Goal: Task Accomplishment & Management: Use online tool/utility

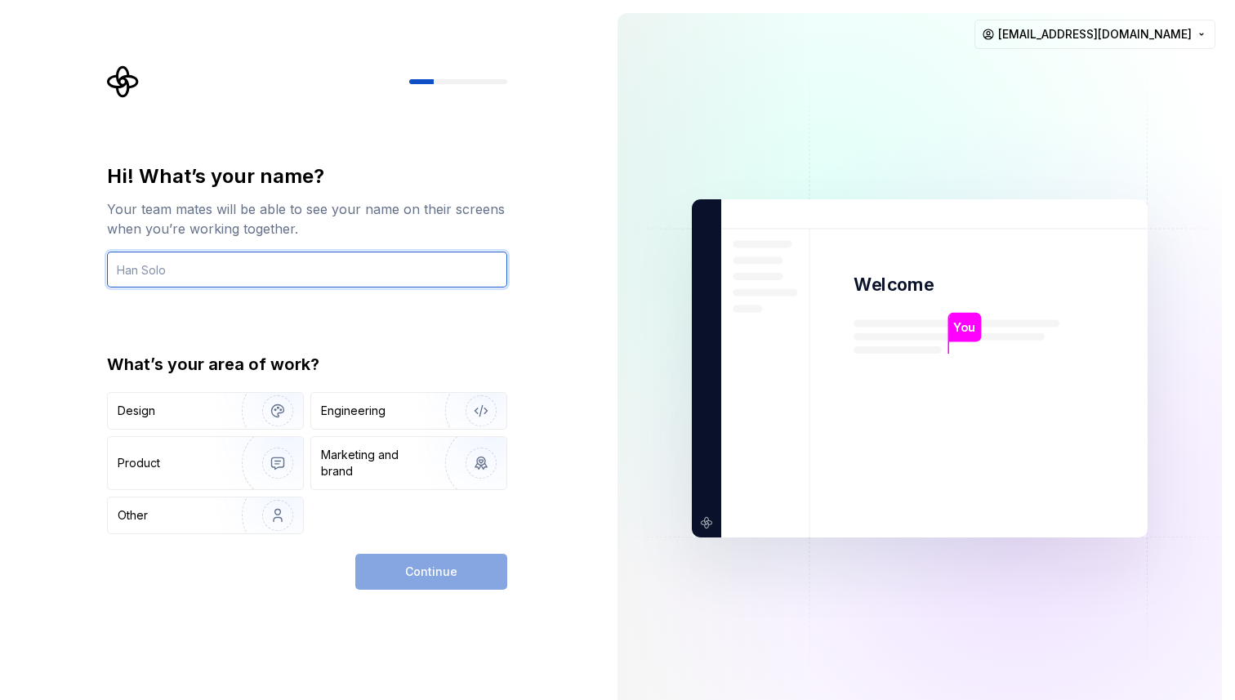
click at [266, 265] on input "text" at bounding box center [307, 270] width 400 height 36
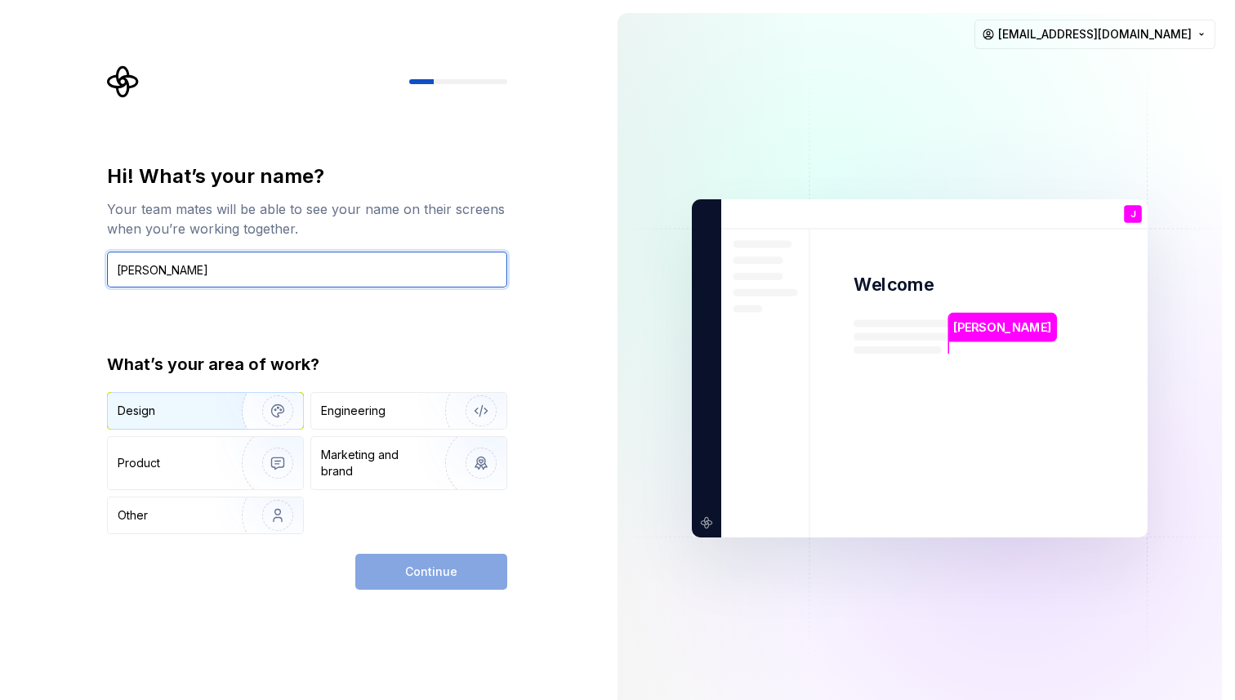
type input "Juan J Cardona"
click at [241, 409] on img "button" at bounding box center [267, 410] width 105 height 109
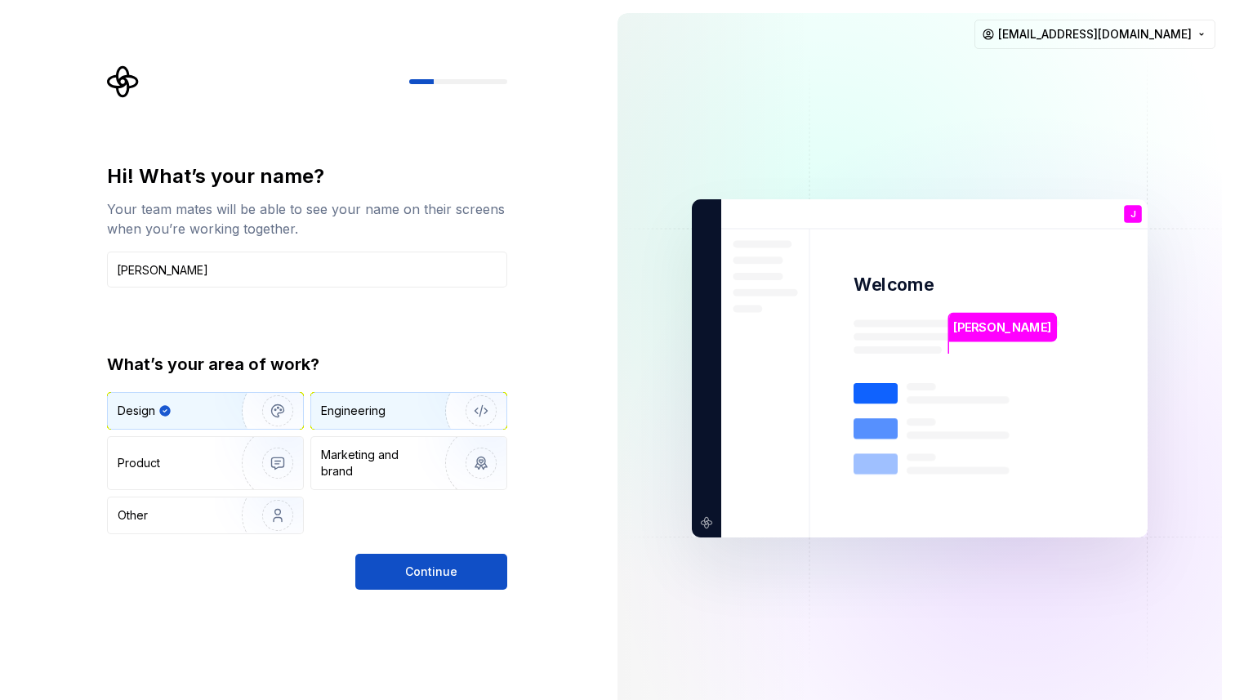
click at [374, 418] on div "Engineering" at bounding box center [353, 411] width 65 height 16
click at [292, 417] on img "button" at bounding box center [267, 410] width 105 height 109
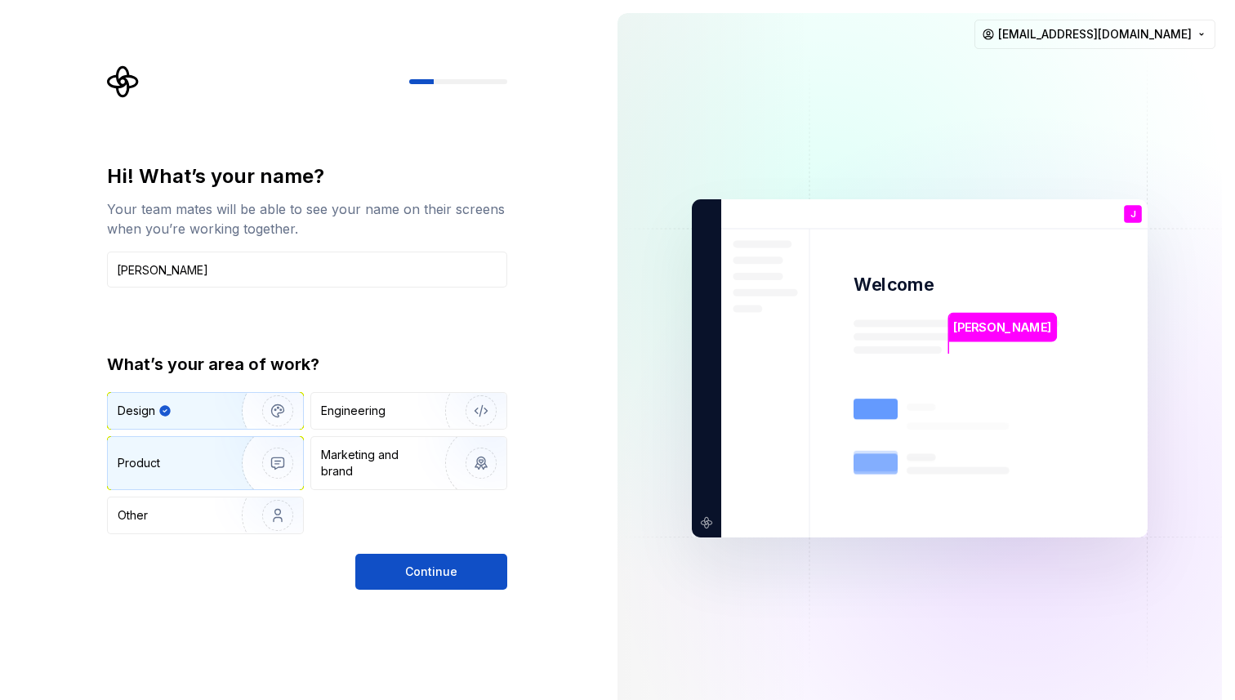
click at [261, 470] on img "button" at bounding box center [267, 462] width 105 height 109
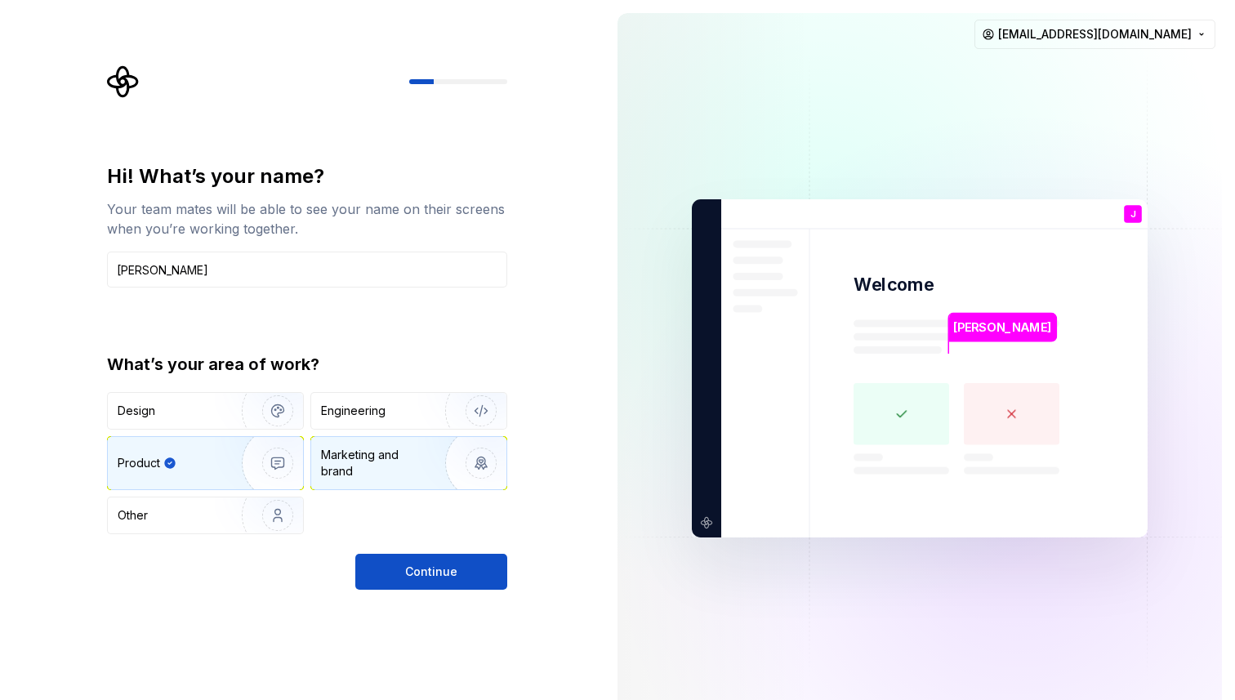
click at [358, 468] on div "Marketing and brand" at bounding box center [376, 463] width 110 height 33
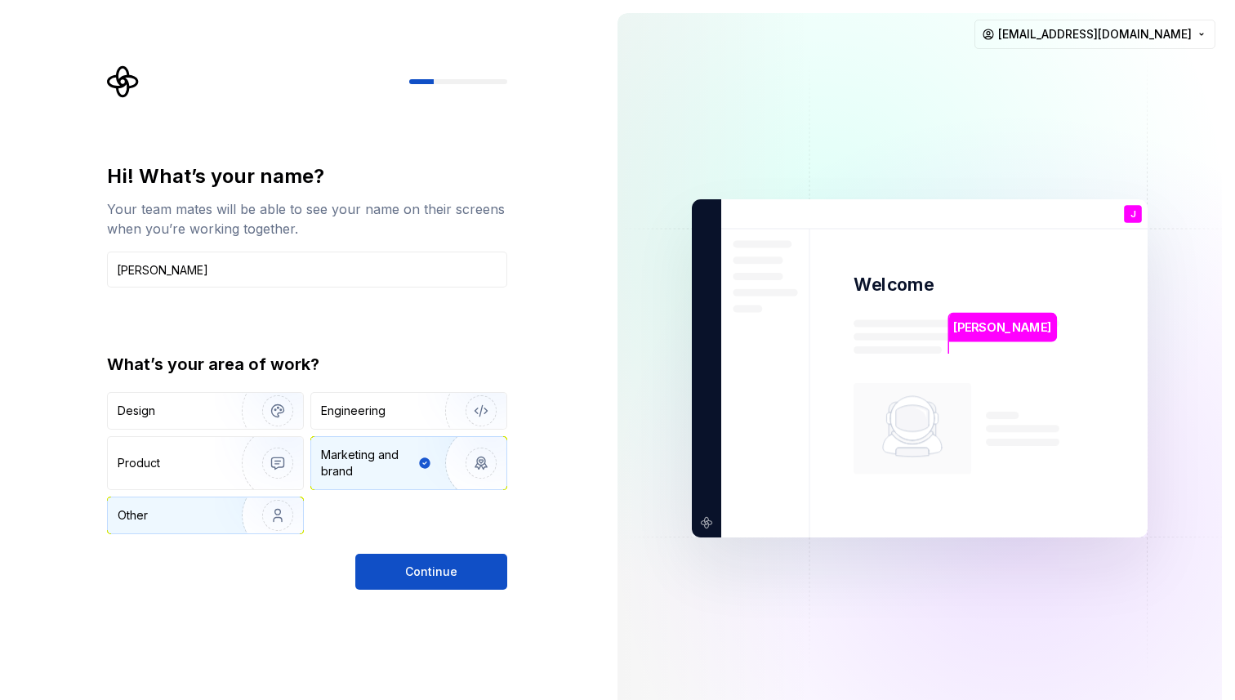
click at [207, 514] on div "Other" at bounding box center [166, 515] width 96 height 16
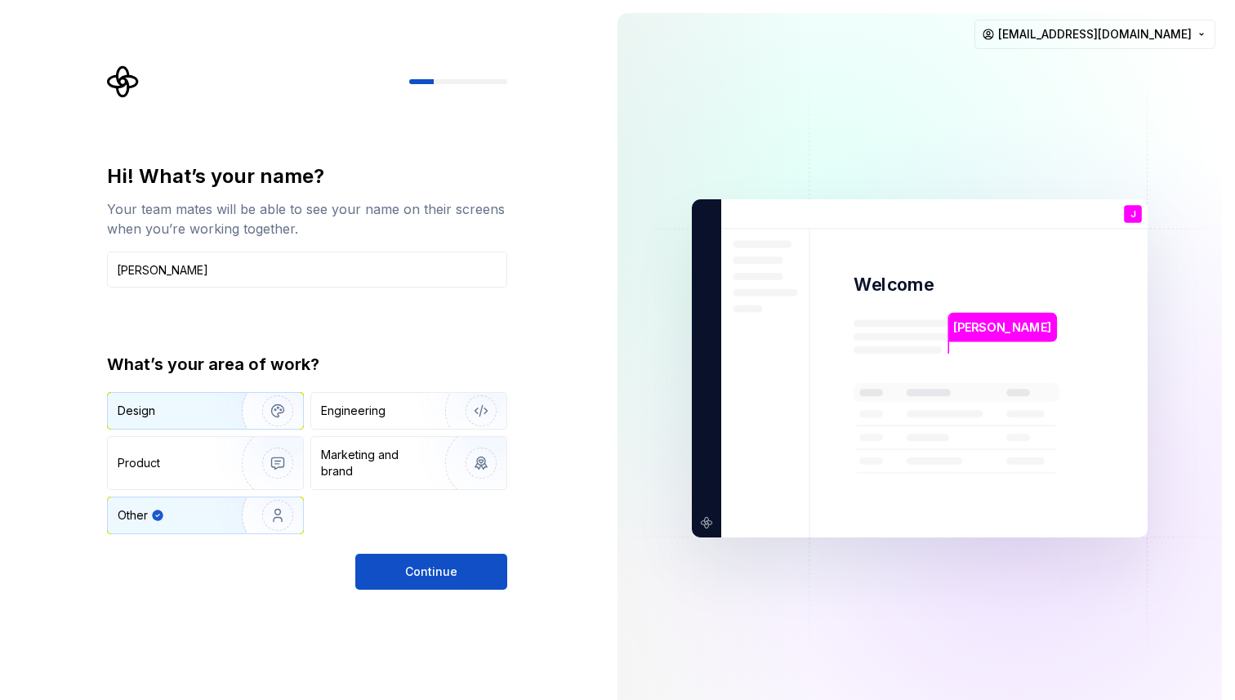
click at [253, 413] on img "button" at bounding box center [267, 410] width 105 height 109
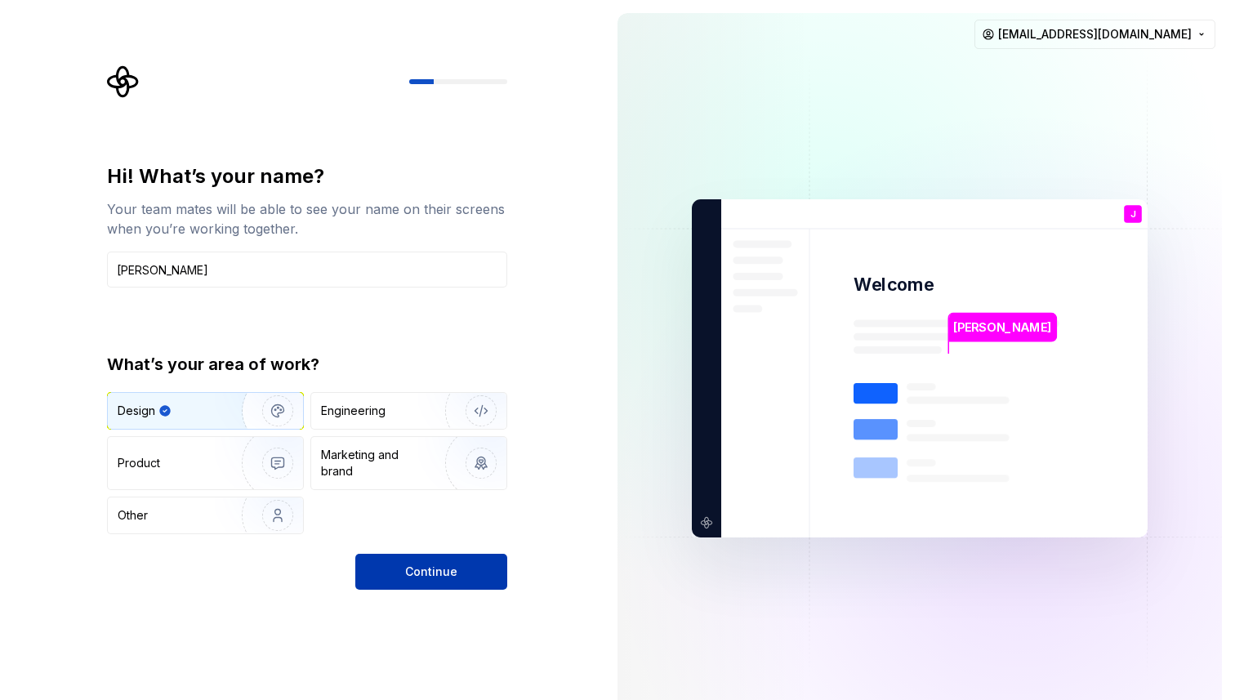
click at [401, 573] on button "Continue" at bounding box center [431, 572] width 152 height 36
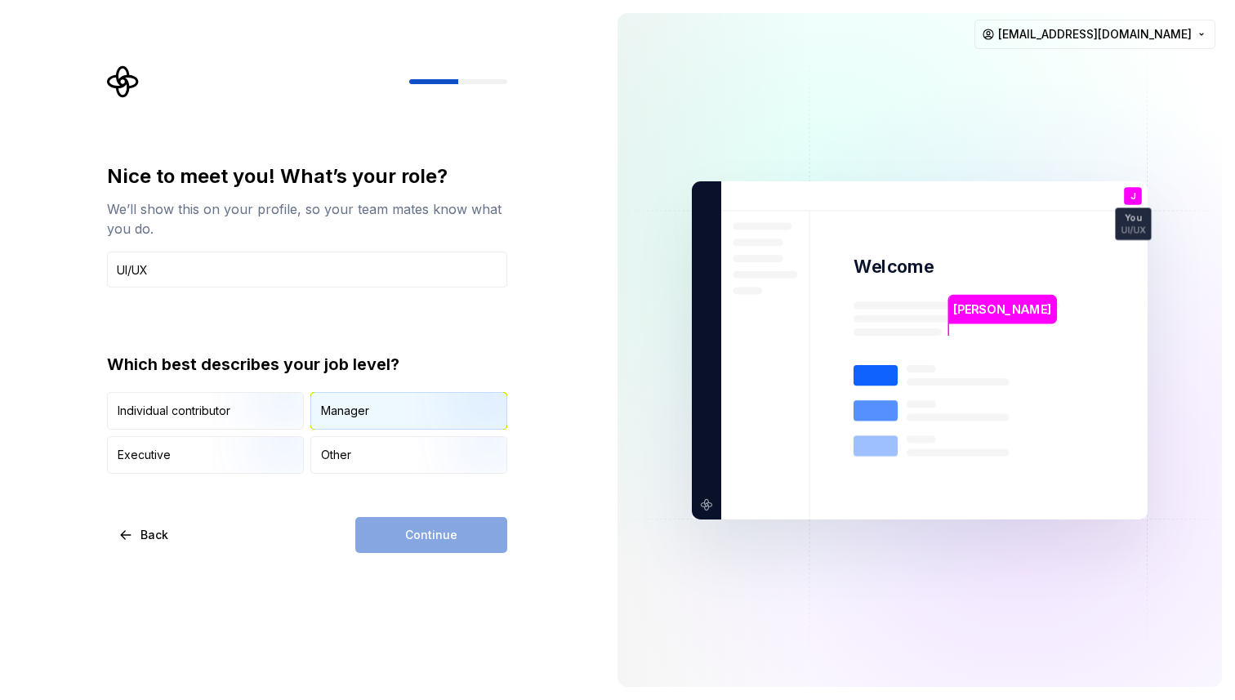
type input "UI/UX"
click at [363, 407] on div "Manager" at bounding box center [345, 411] width 48 height 16
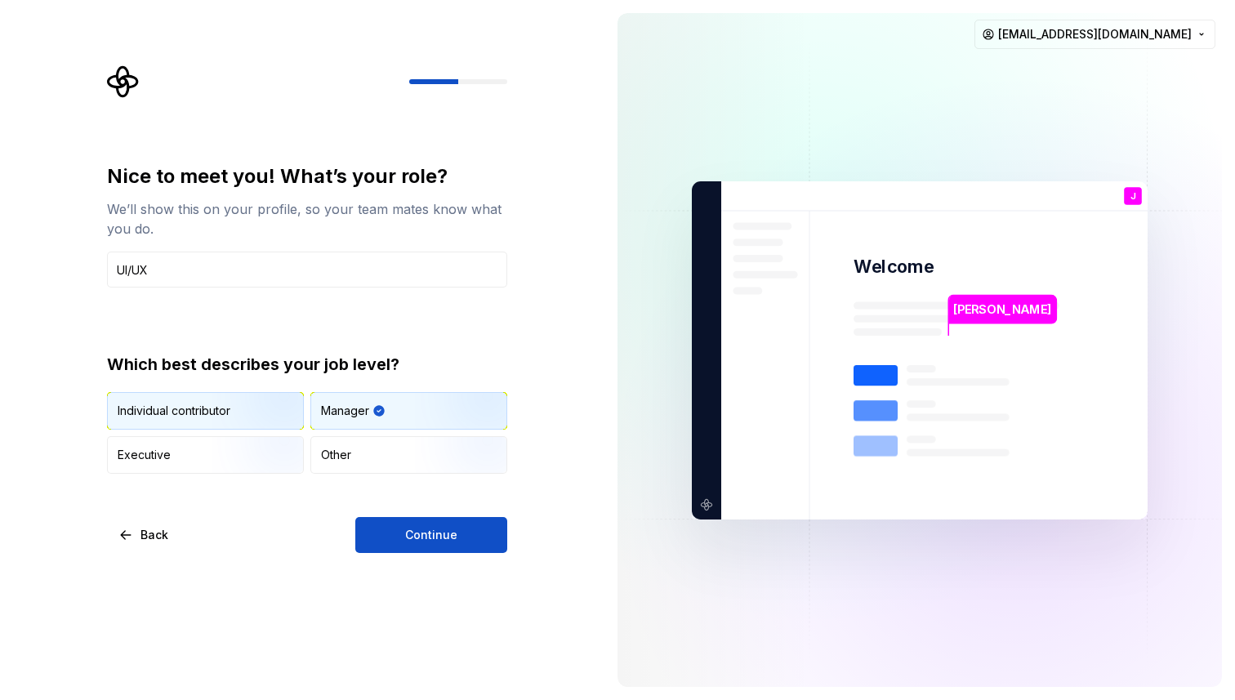
click at [213, 422] on img "button" at bounding box center [264, 431] width 105 height 109
click at [381, 408] on div "Manager" at bounding box center [408, 411] width 195 height 36
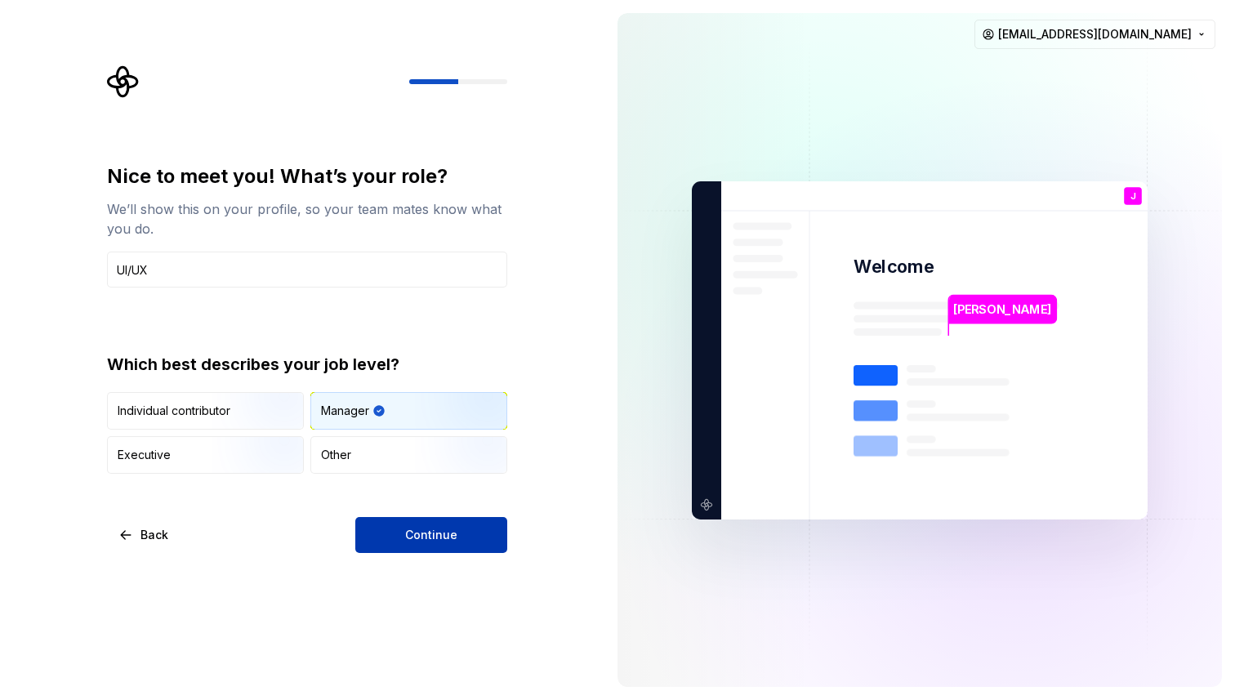
click at [404, 529] on button "Continue" at bounding box center [431, 535] width 152 height 36
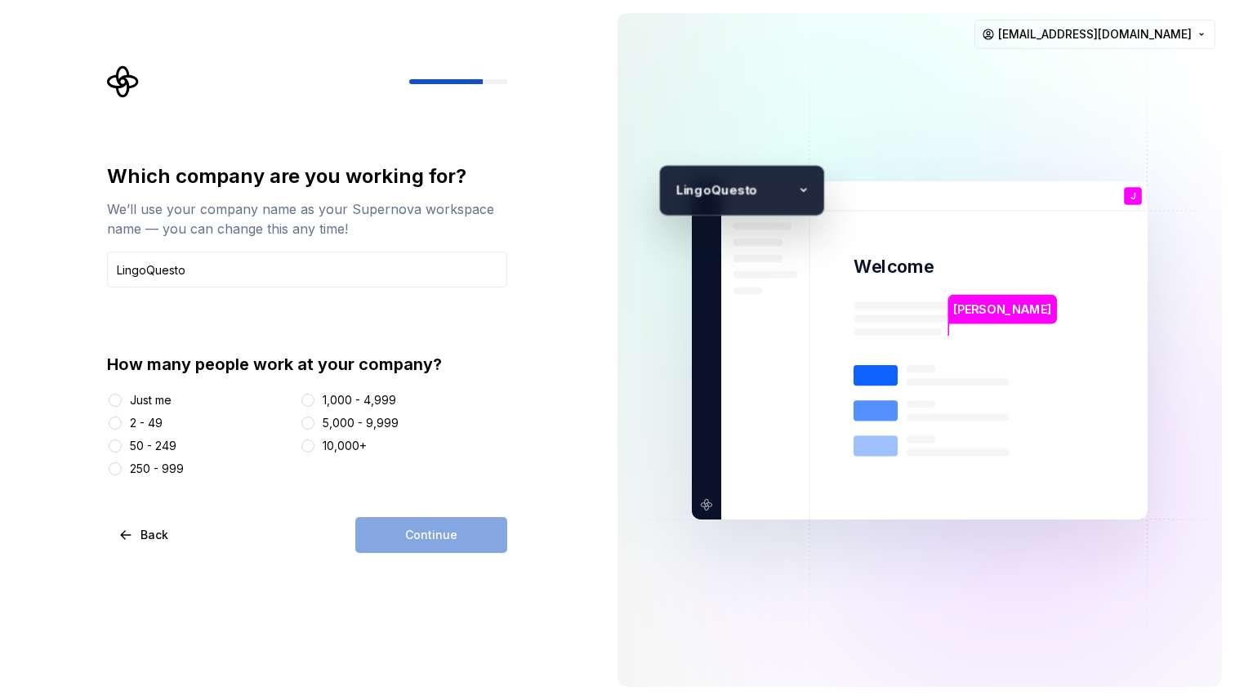
type input "LingoQuesto"
click at [139, 424] on div "2 - 49" at bounding box center [146, 423] width 33 height 16
click at [122, 424] on button "2 - 49" at bounding box center [115, 423] width 13 height 13
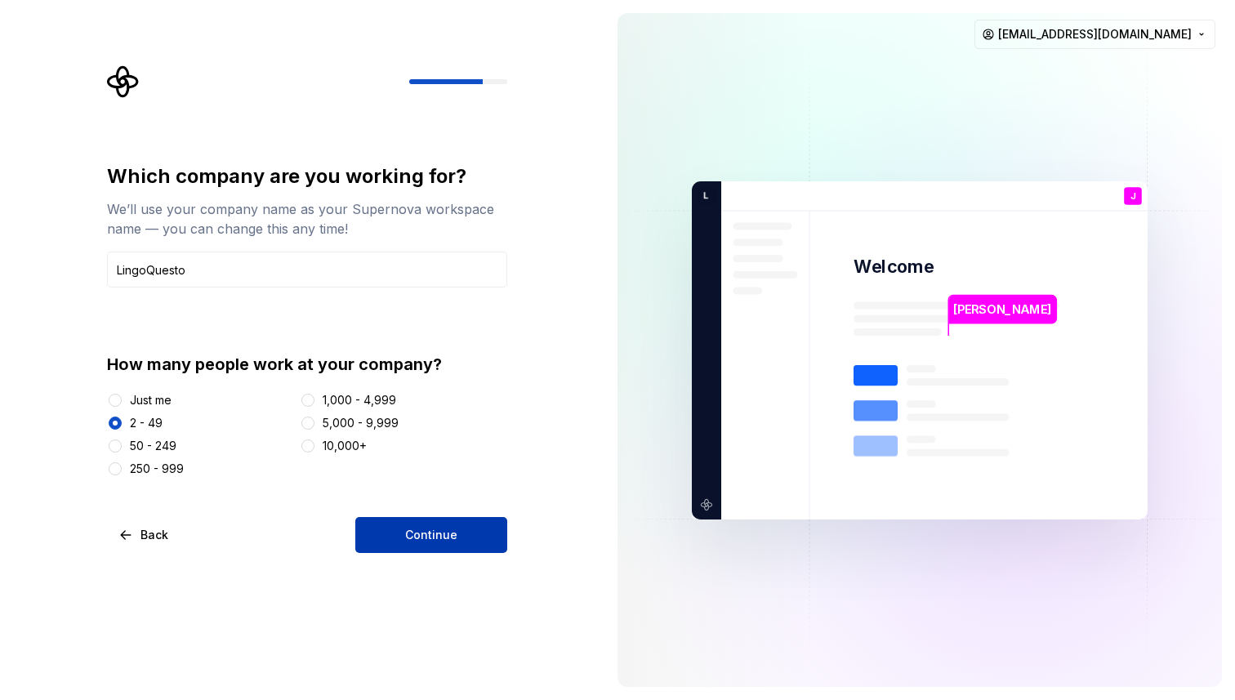
click at [422, 542] on span "Continue" at bounding box center [431, 535] width 52 height 16
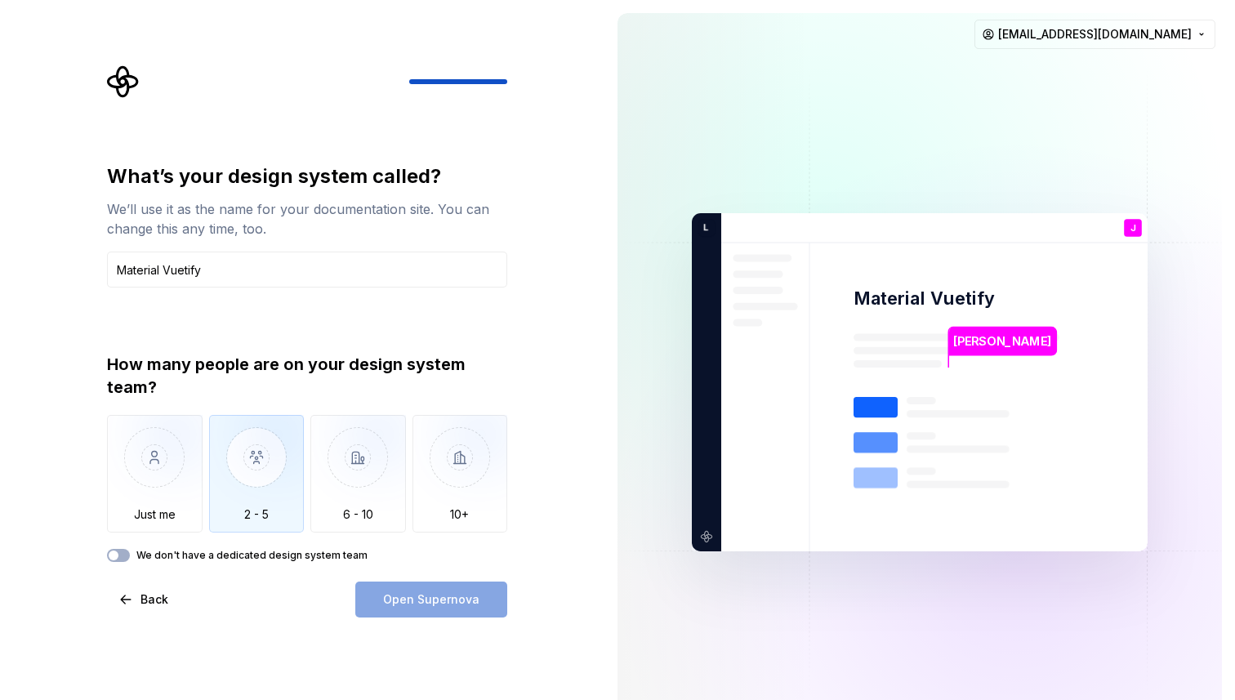
type input "Material Vuetify"
click at [239, 494] on img "button" at bounding box center [257, 469] width 96 height 109
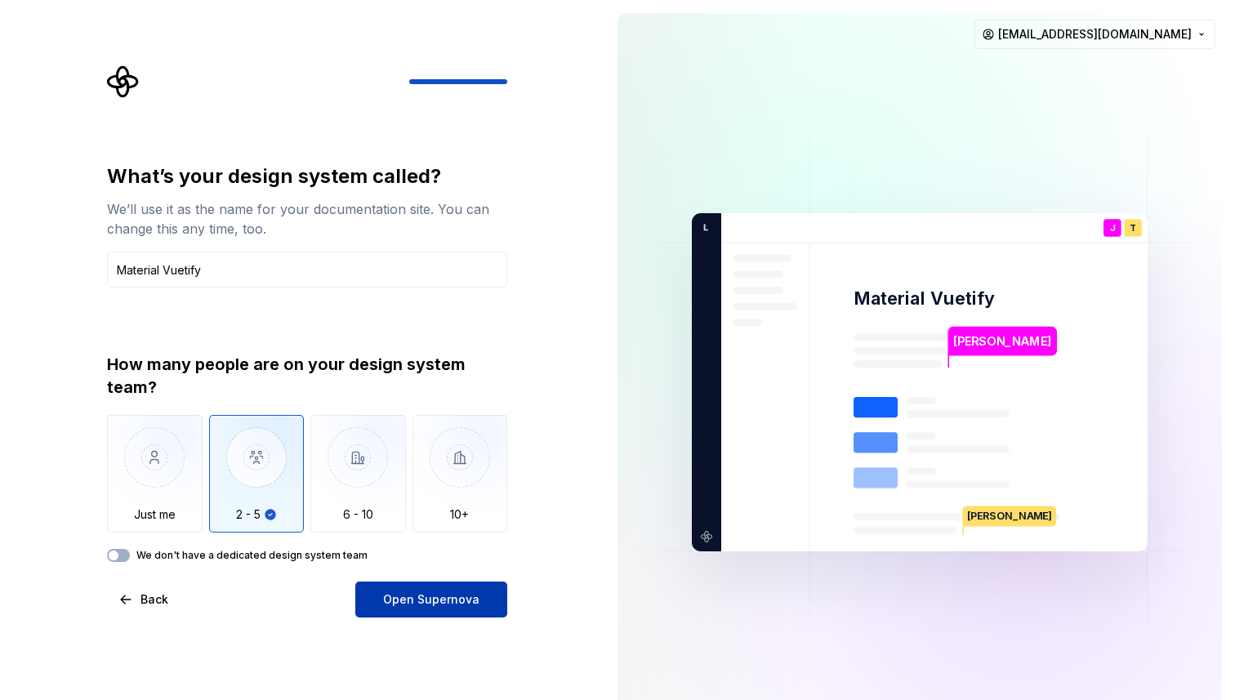
click at [381, 601] on button "Open Supernova" at bounding box center [431, 600] width 152 height 36
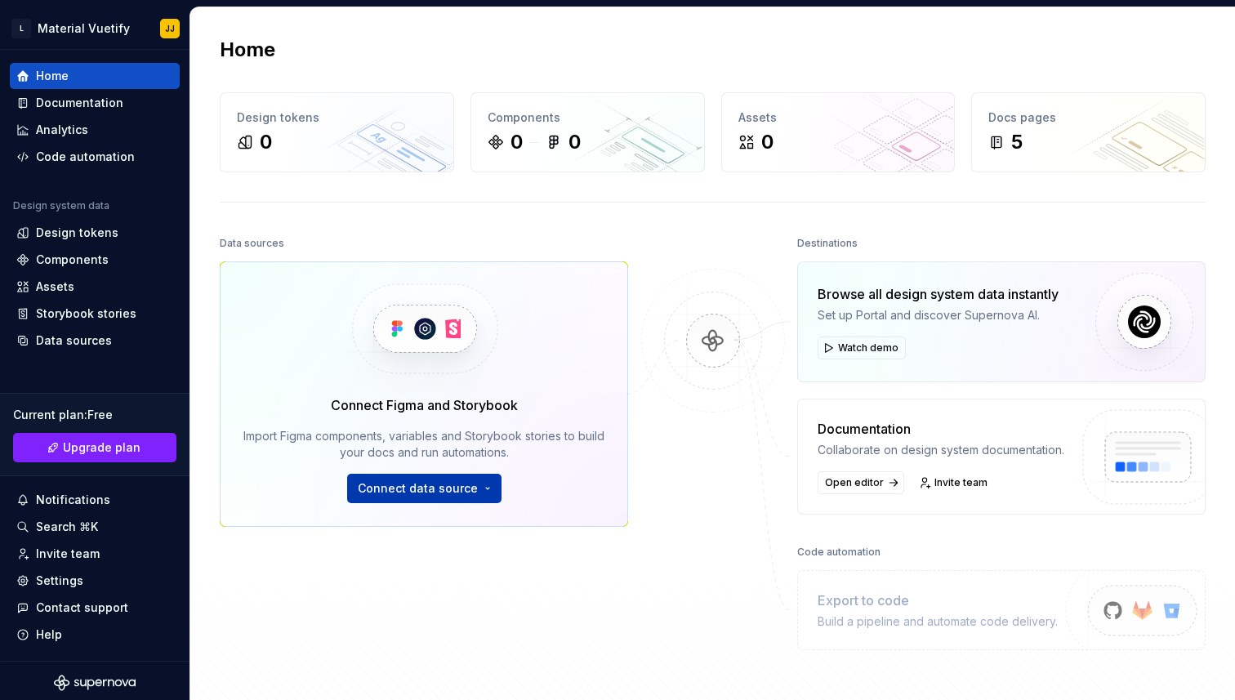
click at [434, 496] on span "Connect data source" at bounding box center [418, 488] width 120 height 16
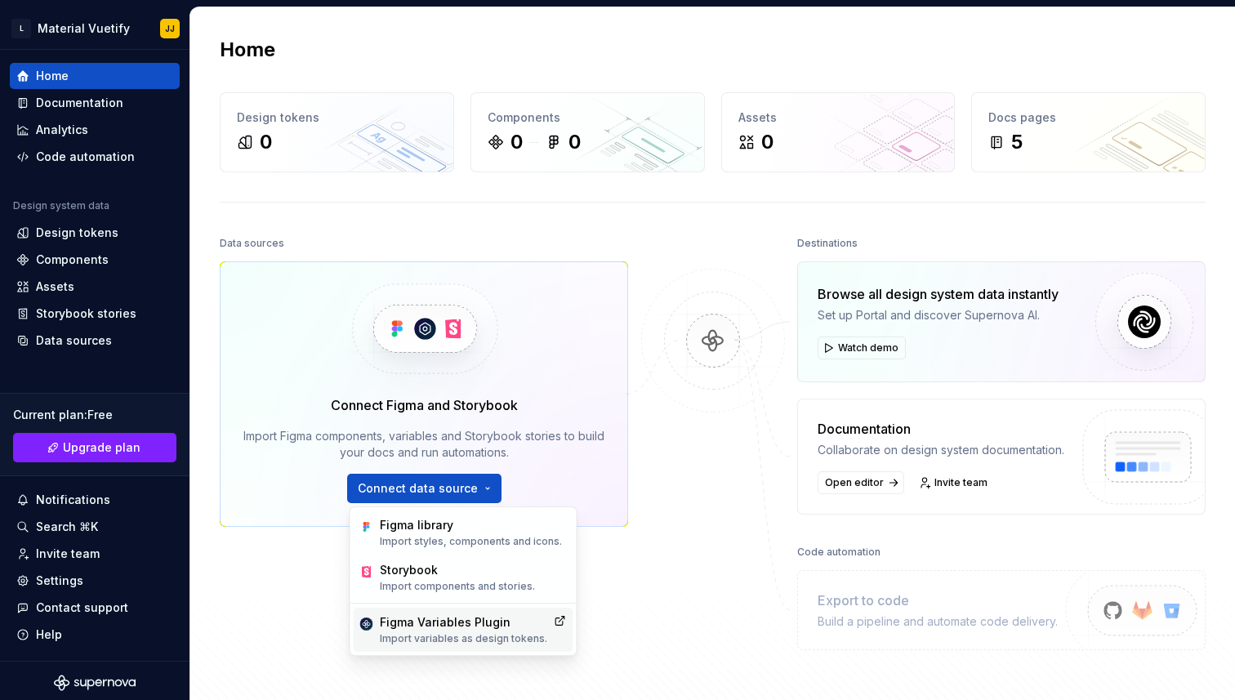
click at [448, 640] on p "Import variables as design tokens." at bounding box center [463, 638] width 167 height 13
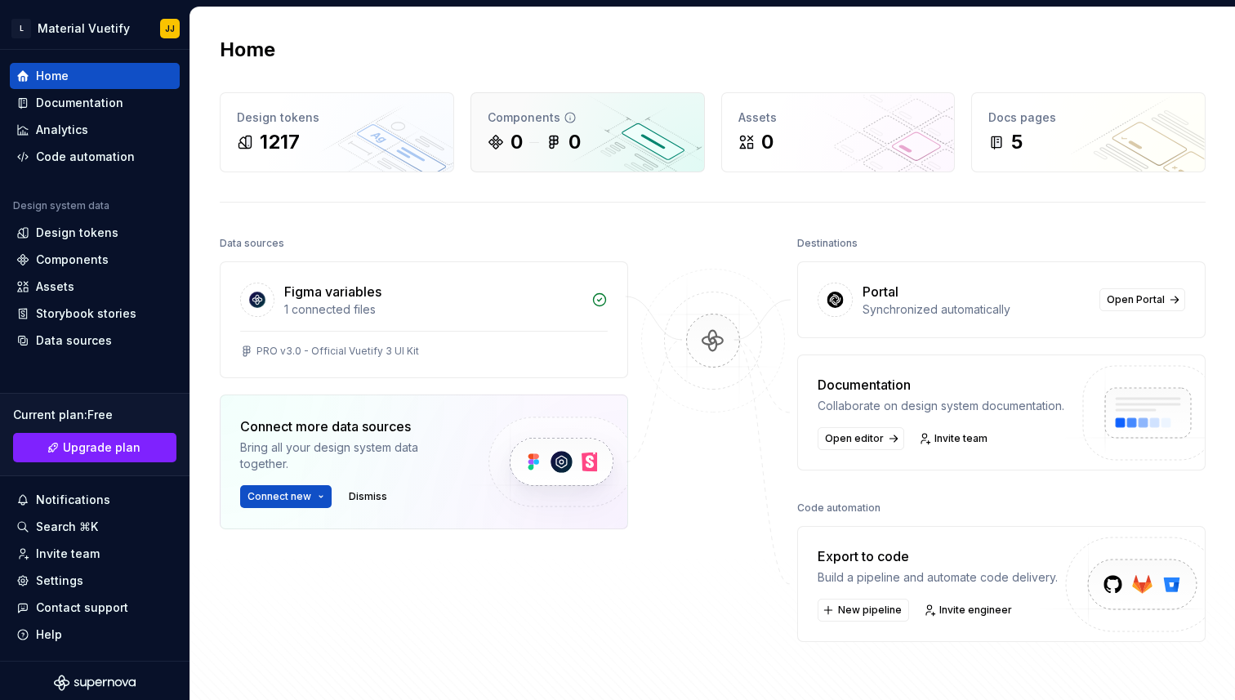
click at [600, 131] on div "0 0" at bounding box center [588, 142] width 200 height 26
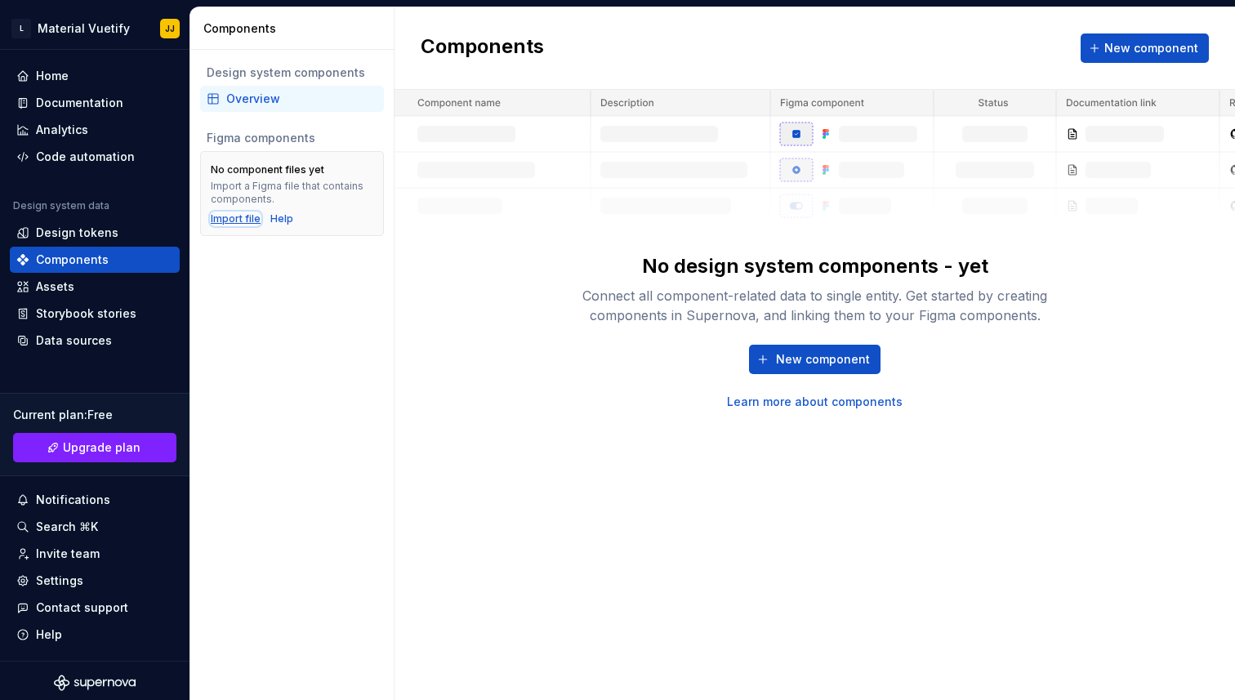
click at [234, 218] on div "Import file" at bounding box center [236, 218] width 50 height 13
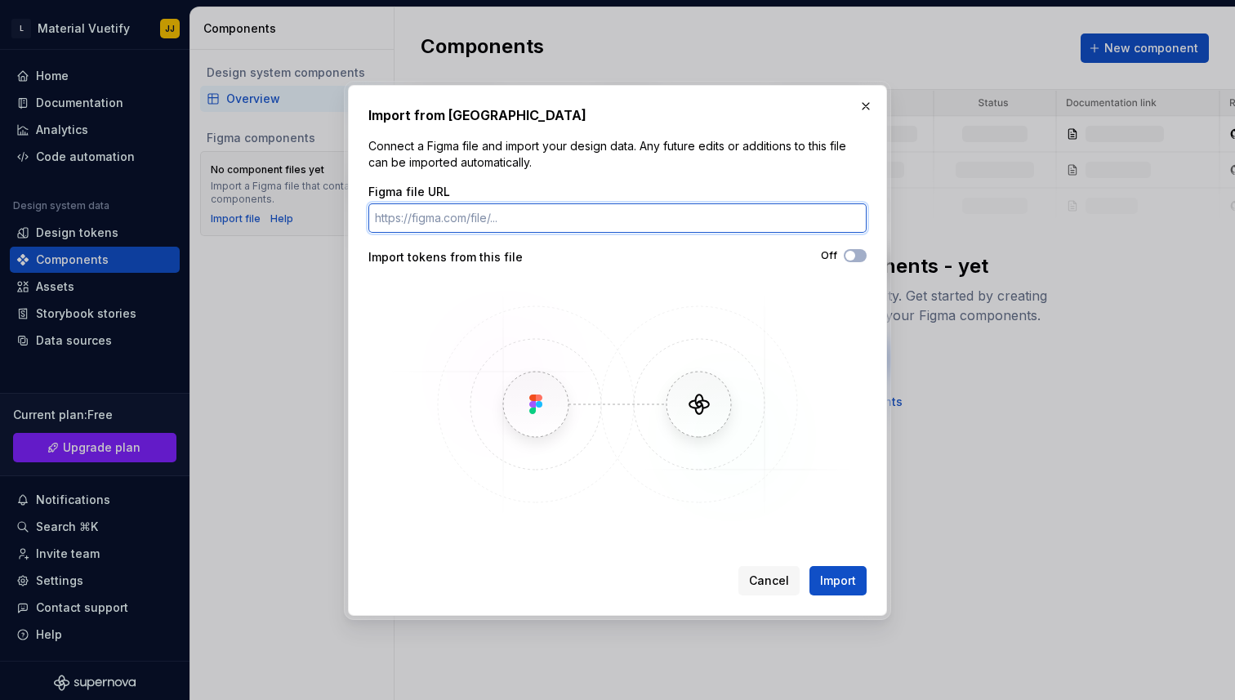
paste input "https://www.figma.com/design/5f4g4pbbBsk9TTWX4Xvlx1/PRO-v3.0---Official-Vuetify…"
type input "https://www.figma.com/design/5f4g4pbbBsk9TTWX4Xvlx1/PRO-v3.0---Official-Vuetify…"
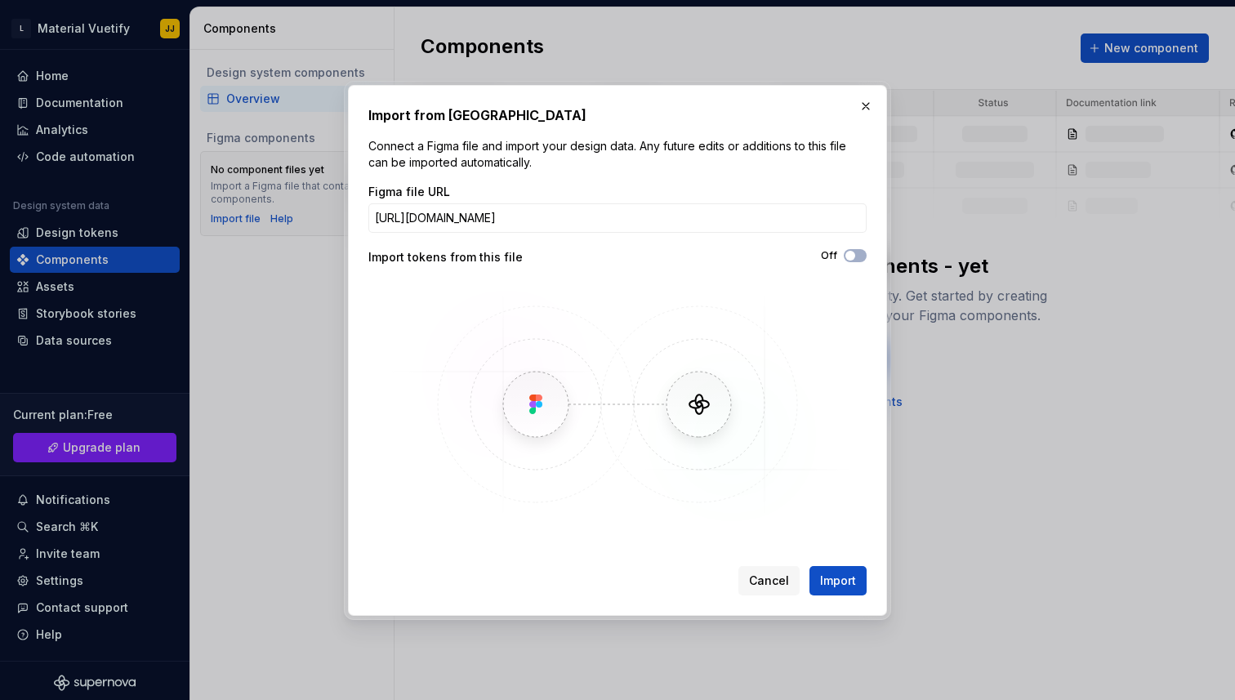
scroll to position [0, 0]
click at [618, 264] on div "Off" at bounding box center [742, 257] width 249 height 16
click at [833, 575] on span "Import" at bounding box center [838, 581] width 36 height 16
click at [854, 257] on icon "button" at bounding box center [850, 256] width 13 height 10
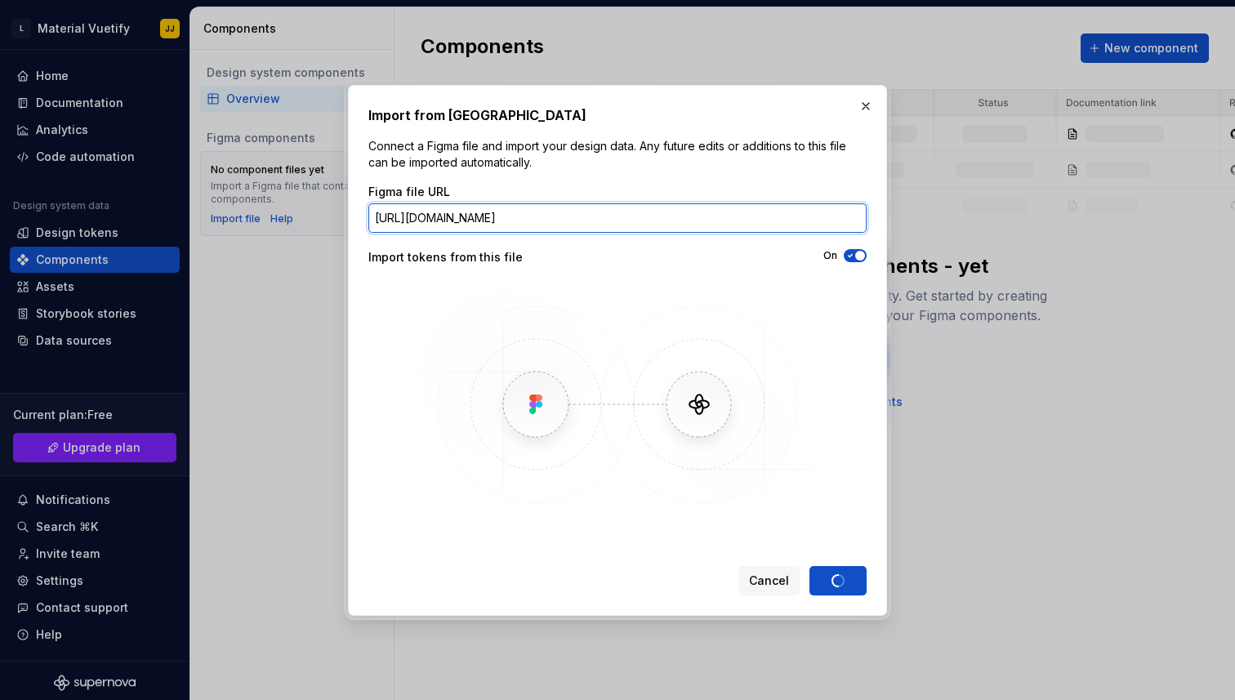
click at [497, 216] on input "https://www.figma.com/design/5f4g4pbbBsk9TTWX4Xvlx1/PRO-v3.0---Official-Vuetify…" at bounding box center [617, 217] width 498 height 29
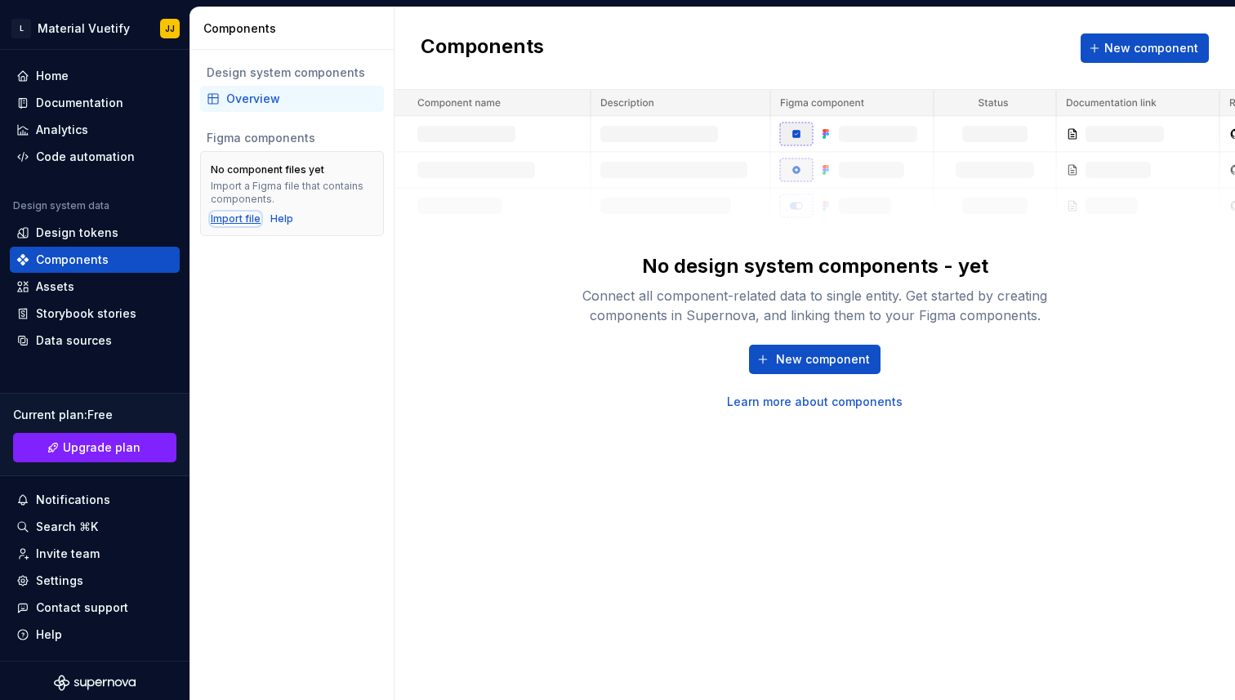
click at [224, 221] on div "Import file" at bounding box center [236, 218] width 50 height 13
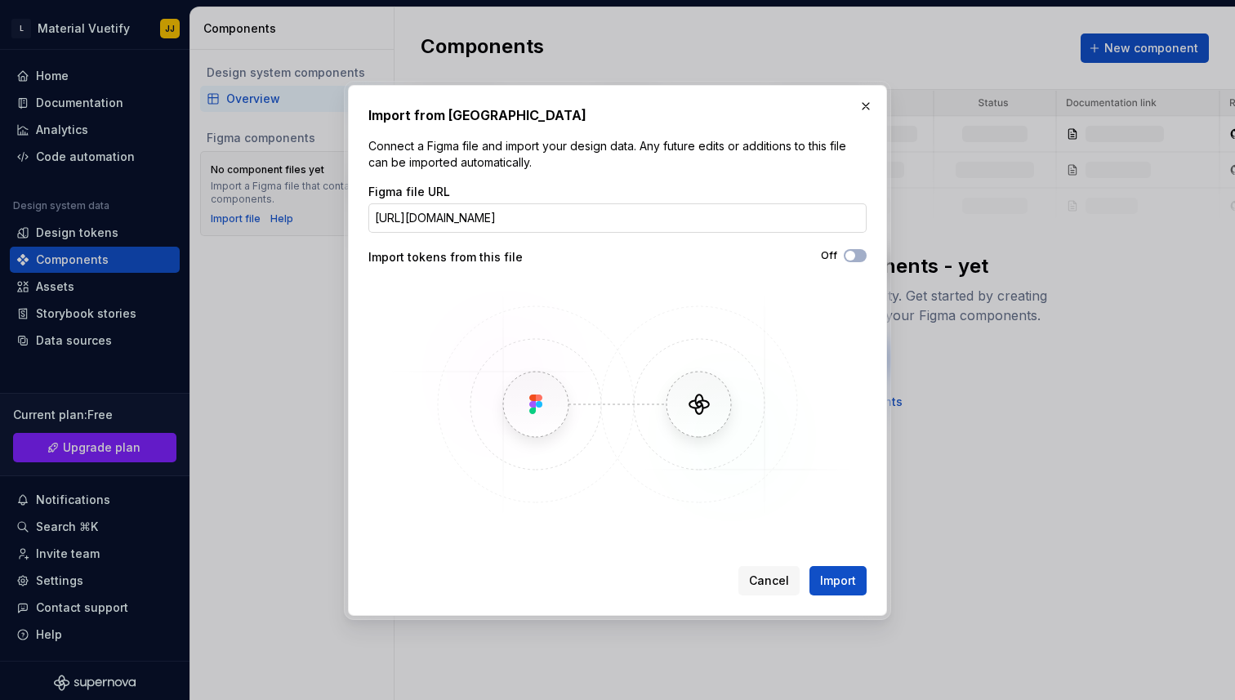
scroll to position [0, 264]
type input "https://www.figma.com/design/5f4g4pbbBsk9TTWX4Xvlx1/PRO-v3.0---Official-Vuetify…"
click at [866, 249] on div "Off" at bounding box center [742, 255] width 249 height 13
click at [859, 256] on button "Off" at bounding box center [855, 255] width 23 height 13
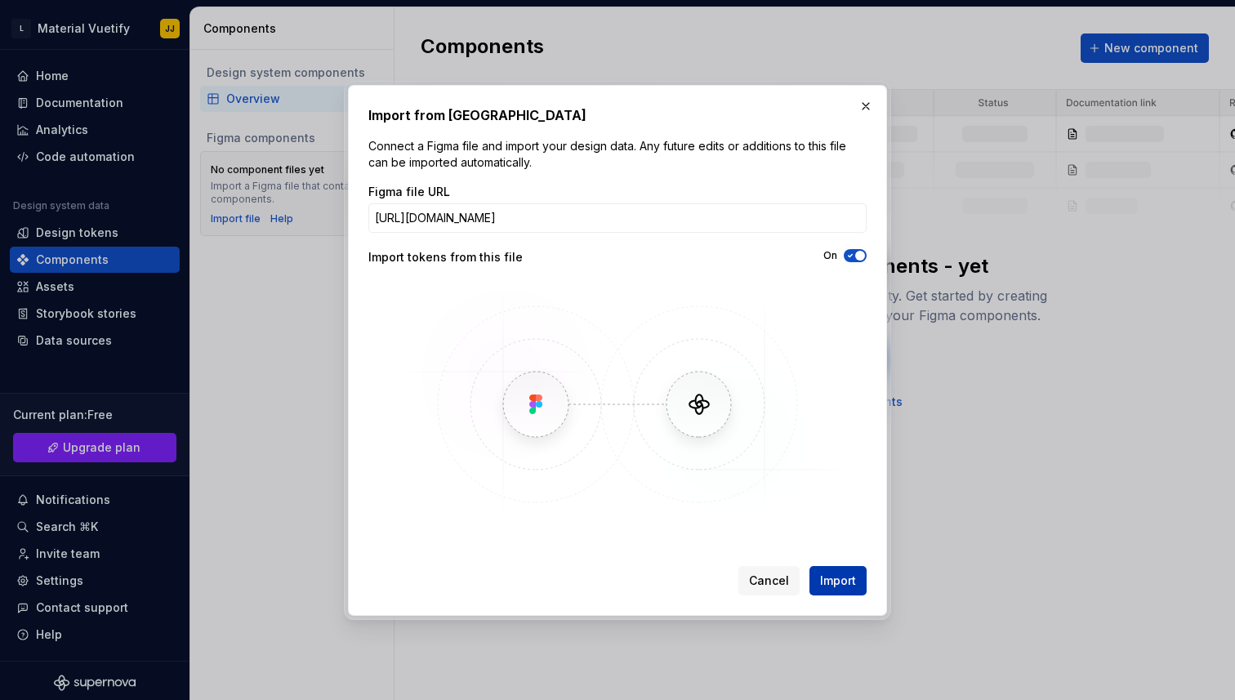
click at [834, 582] on span "Import" at bounding box center [838, 581] width 36 height 16
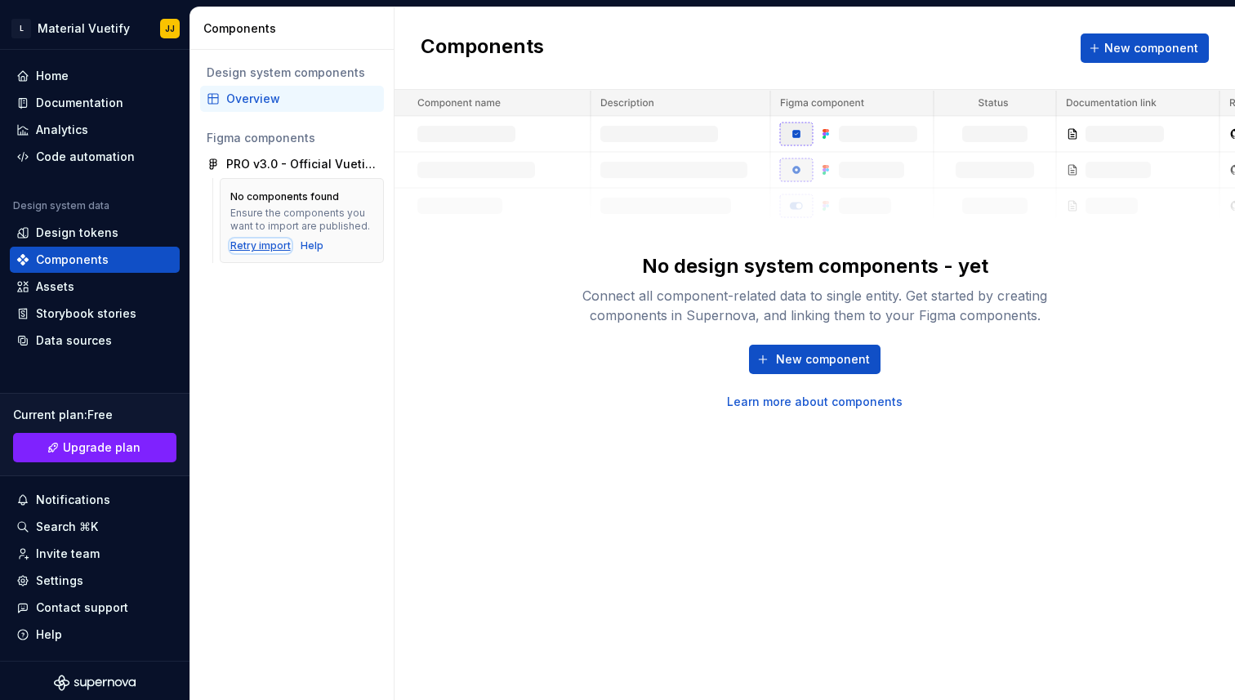
click at [248, 242] on div "Retry import" at bounding box center [260, 245] width 60 height 13
click at [279, 165] on div "PRO v3.0 - Official Vuetify 3 UI Kit" at bounding box center [287, 164] width 122 height 16
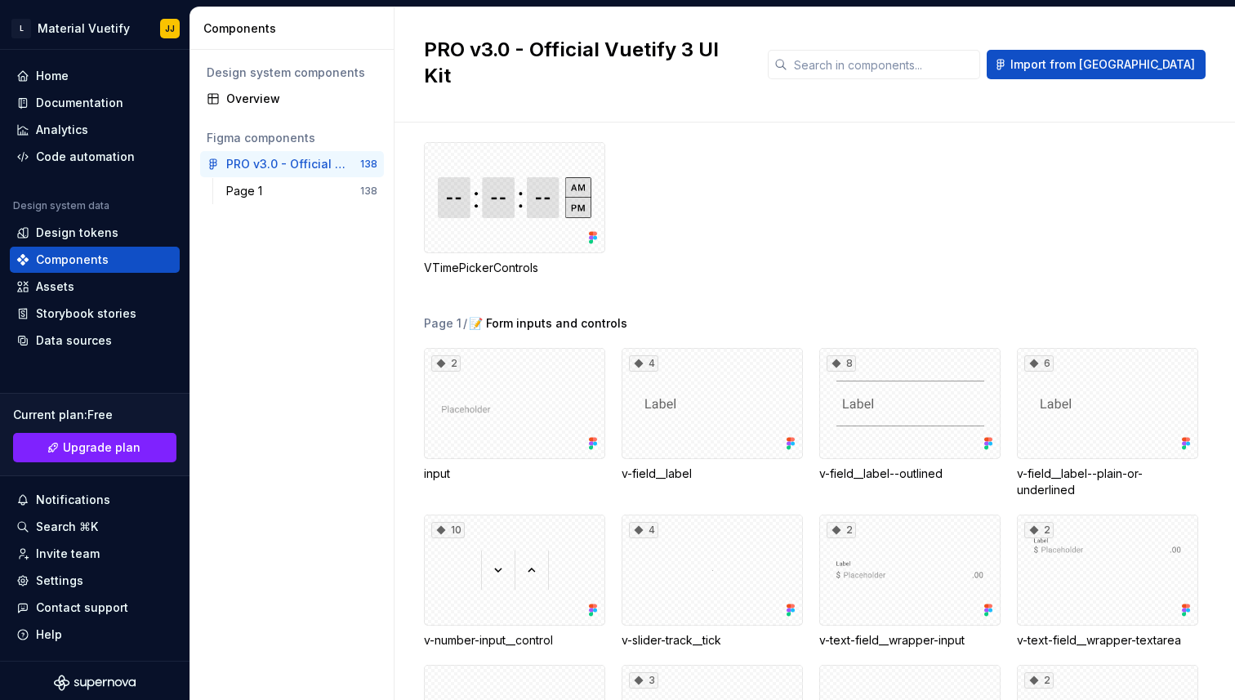
scroll to position [647, 0]
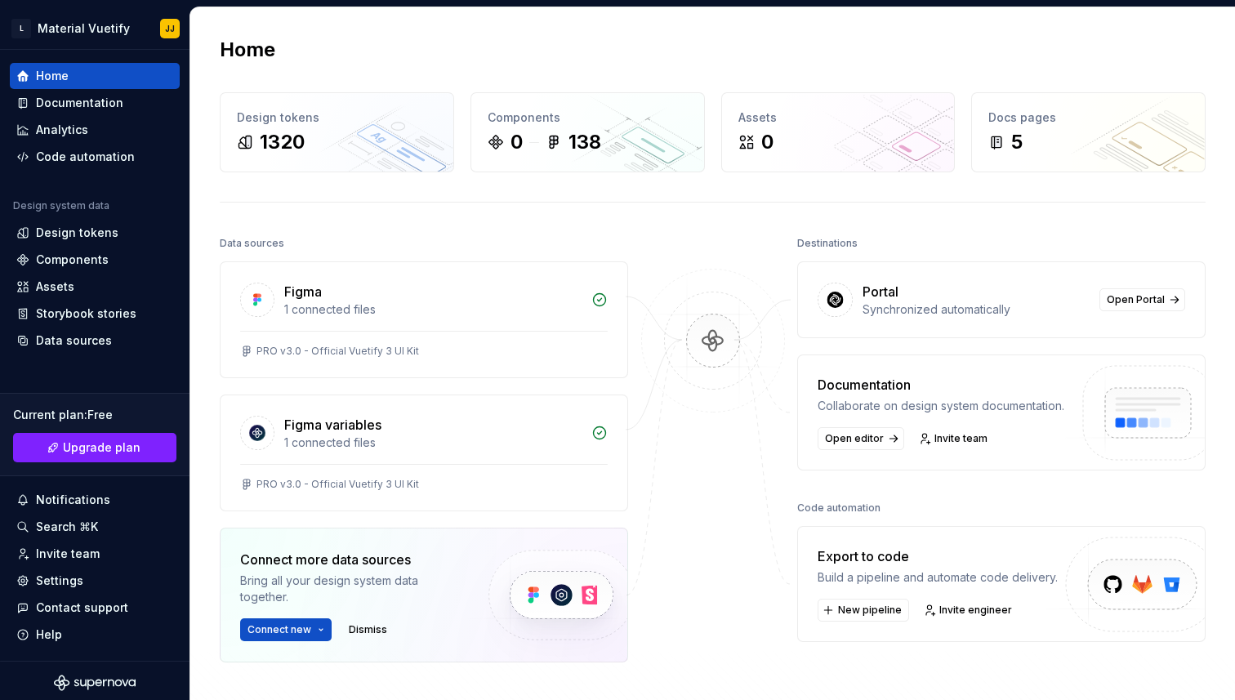
click at [552, 174] on div "Home Design tokens 1320 Components 0 138 Assets 0 Docs pages 5 Data sources Fig…" at bounding box center [712, 423] width 1045 height 832
click at [561, 148] on div "138" at bounding box center [574, 142] width 56 height 26
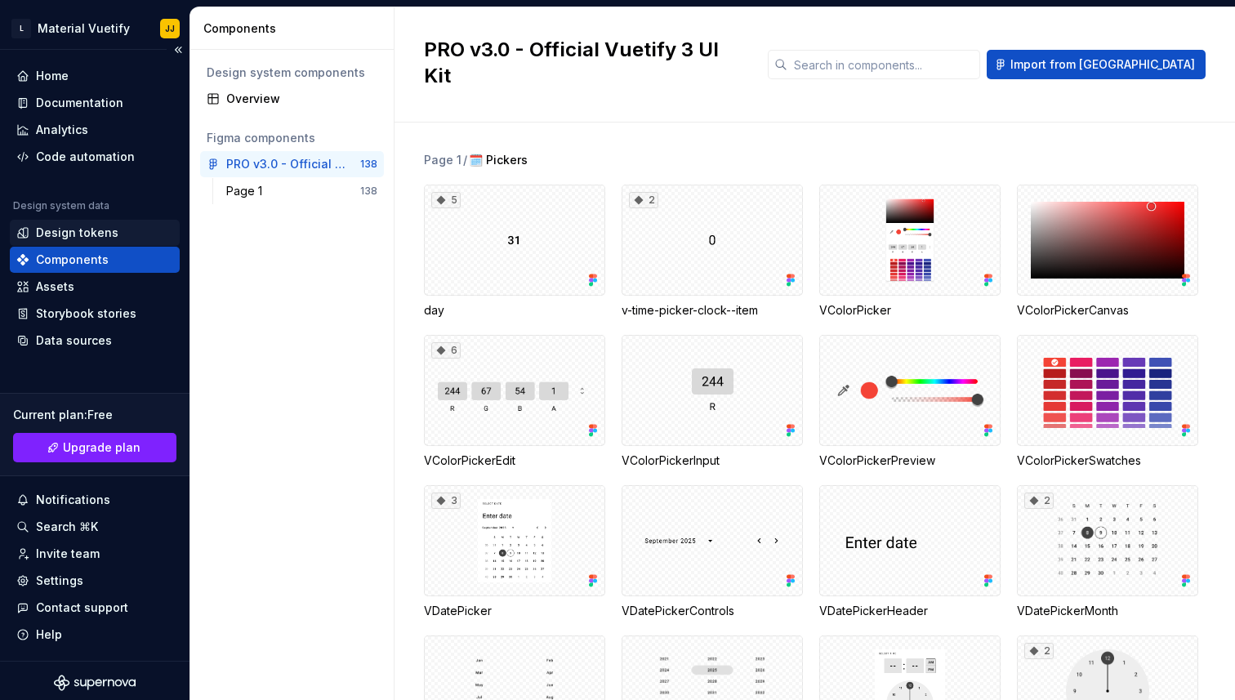
click at [71, 234] on div "Design tokens" at bounding box center [77, 233] width 83 height 16
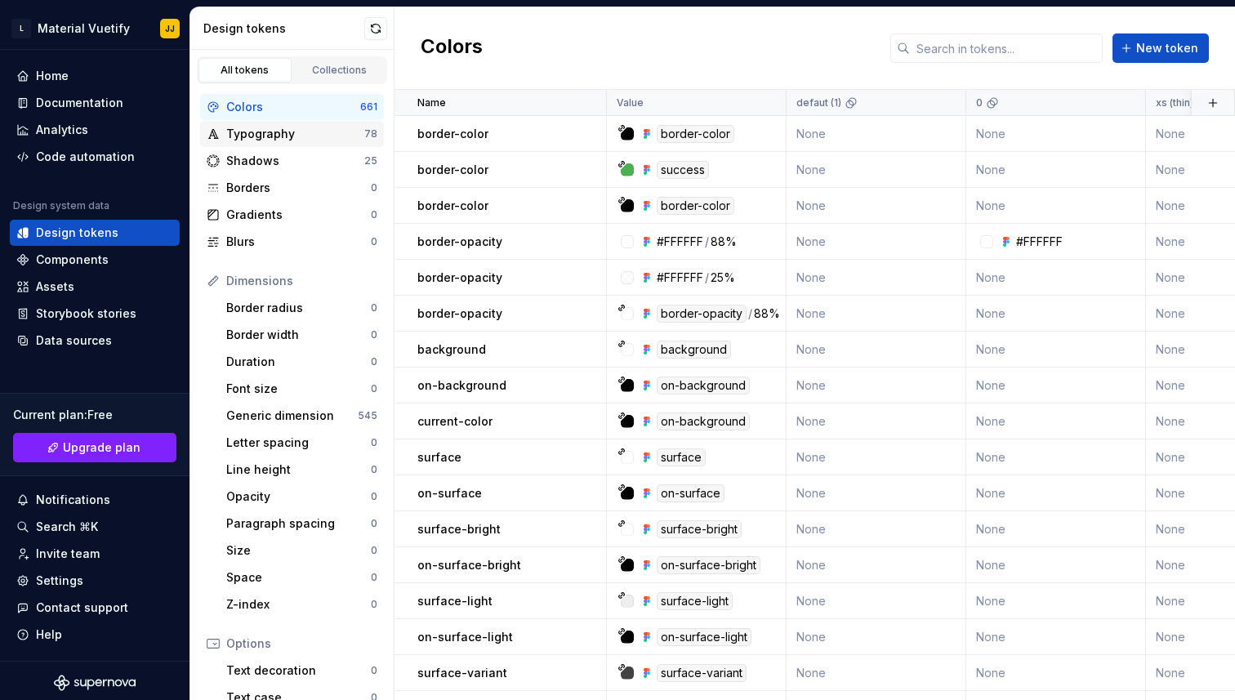
click at [260, 134] on div "Typography" at bounding box center [295, 134] width 138 height 16
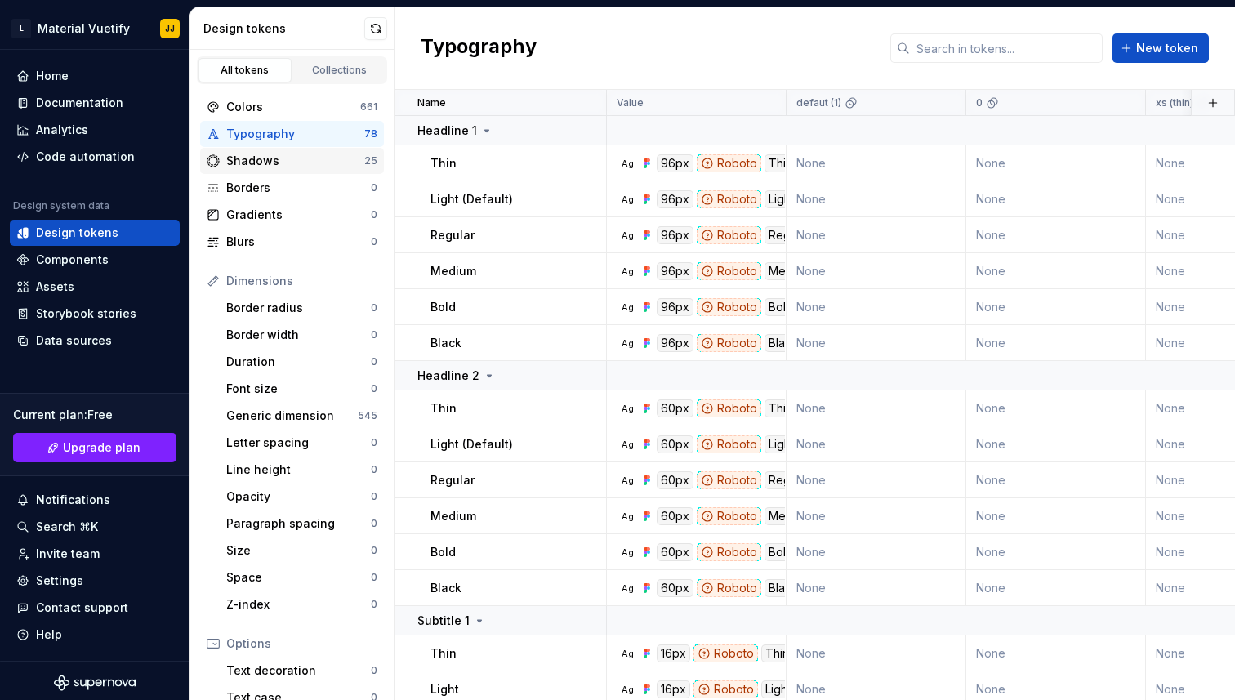
click at [256, 158] on div "Shadows" at bounding box center [295, 161] width 138 height 16
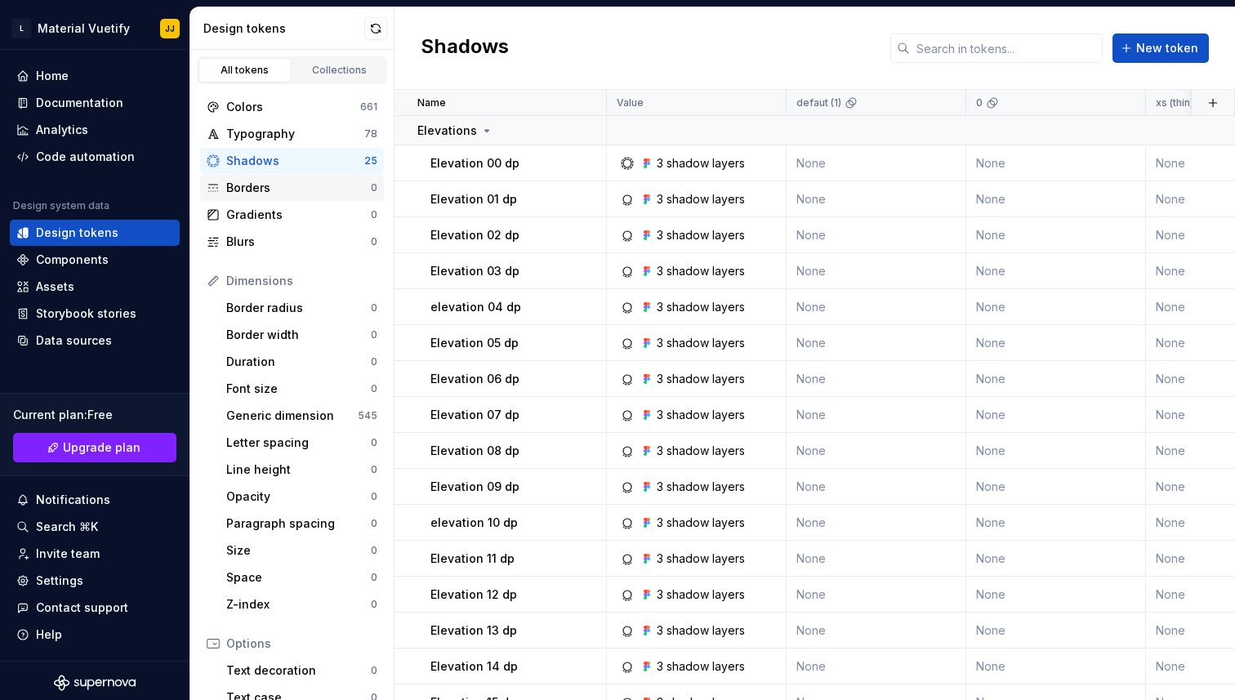
click at [251, 179] on div "Borders 0" at bounding box center [292, 188] width 184 height 26
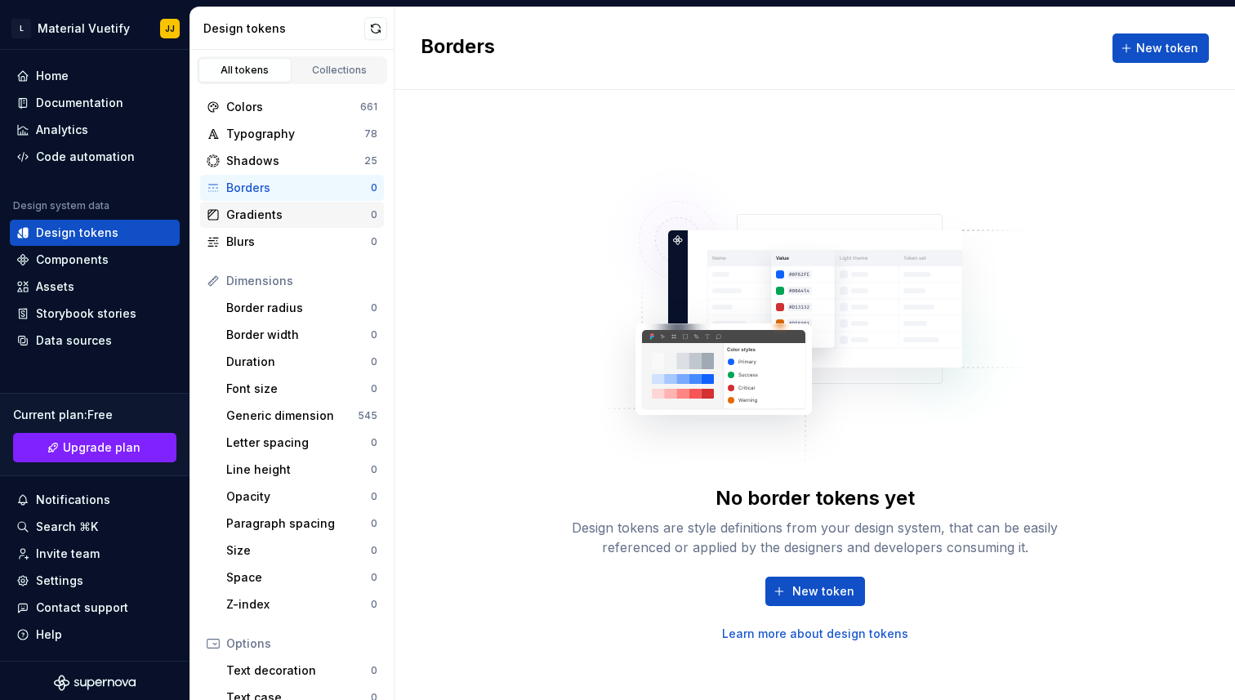
click at [250, 213] on div "Gradients" at bounding box center [298, 215] width 145 height 16
click at [248, 244] on div "Blurs" at bounding box center [298, 242] width 145 height 16
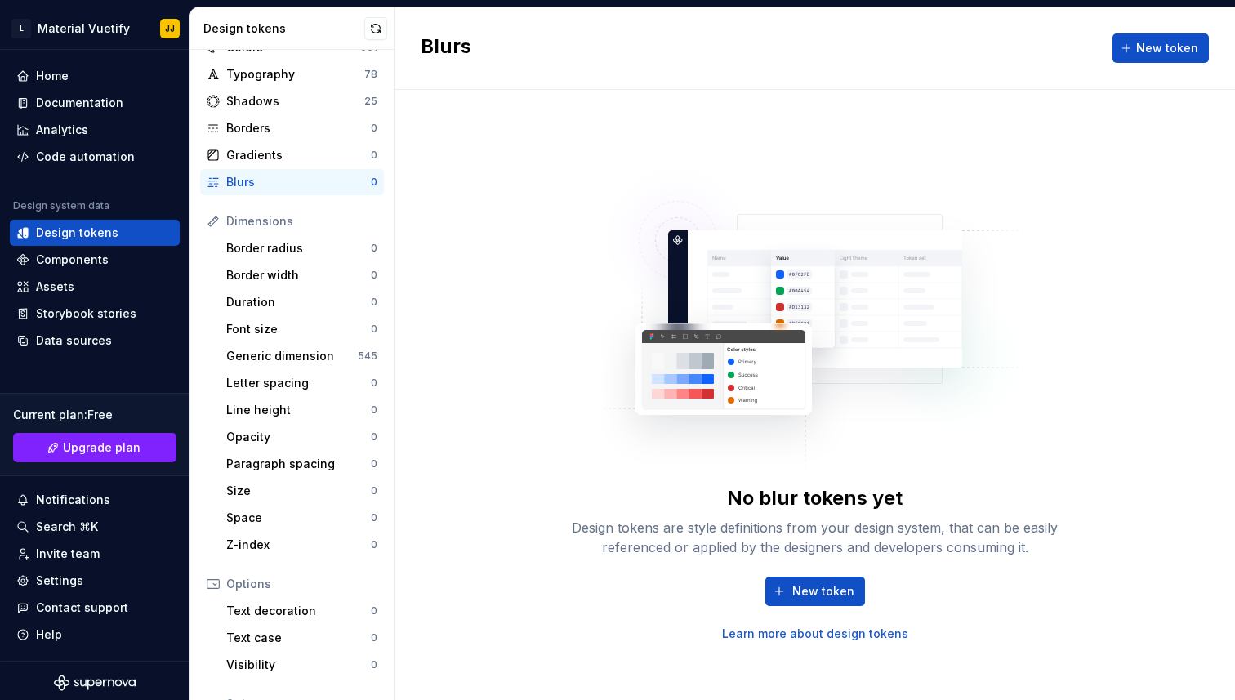
scroll to position [86, 0]
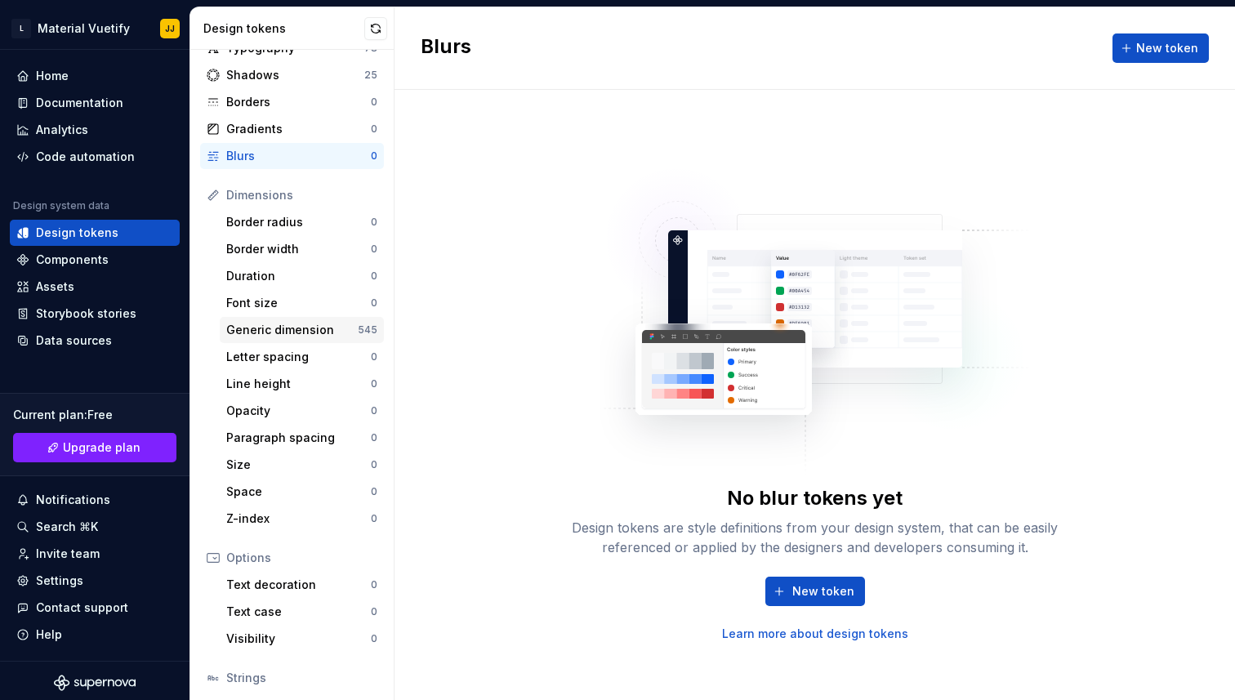
click at [261, 333] on div "Generic dimension" at bounding box center [292, 330] width 132 height 16
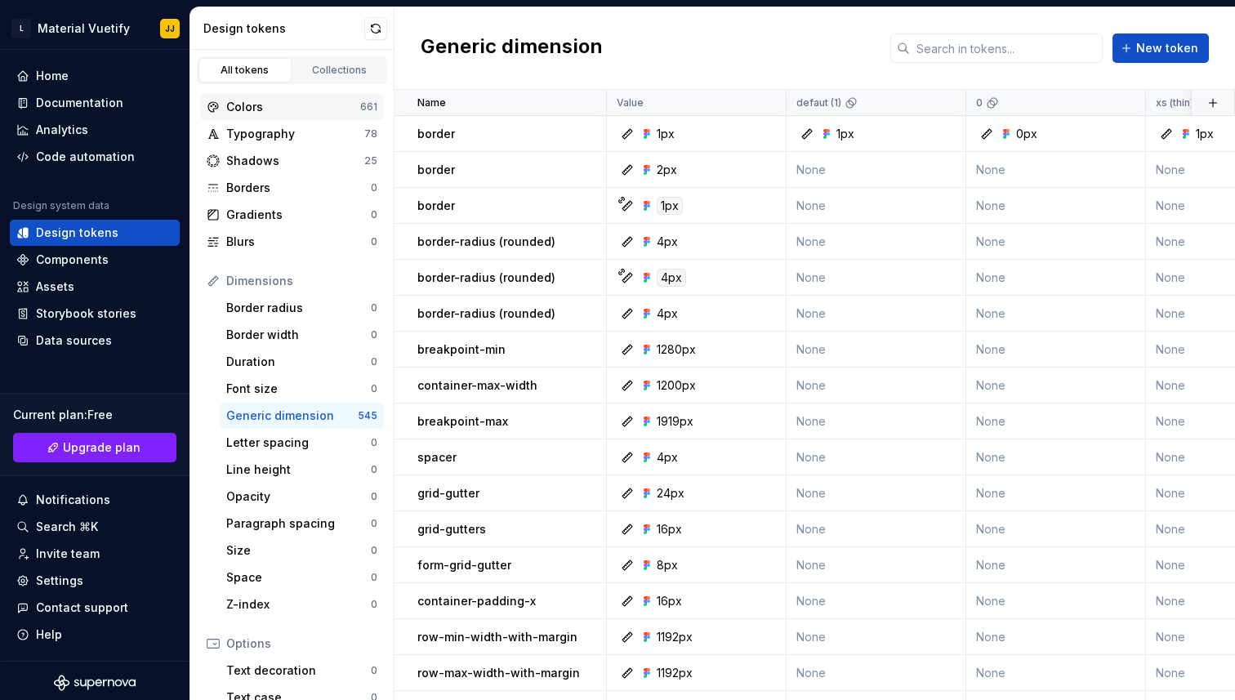
click at [249, 102] on div "Colors" at bounding box center [293, 107] width 134 height 16
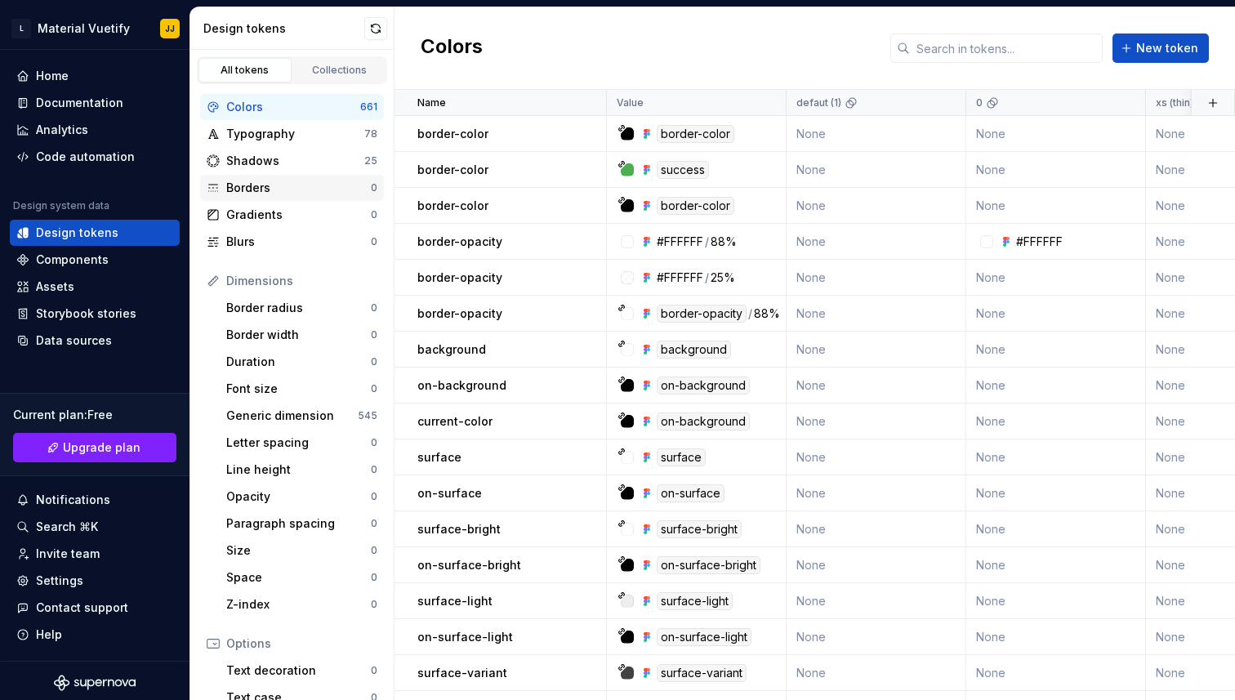
click at [299, 187] on div "Borders" at bounding box center [298, 188] width 145 height 16
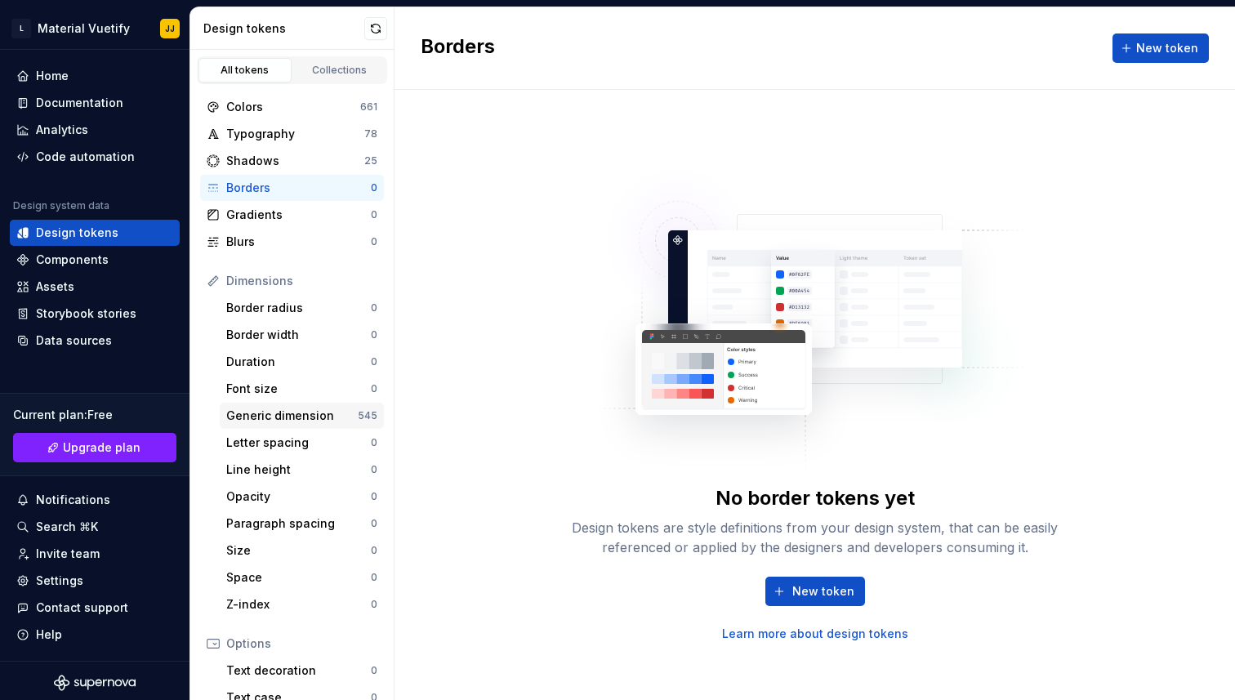
click at [273, 419] on div "Generic dimension" at bounding box center [292, 416] width 132 height 16
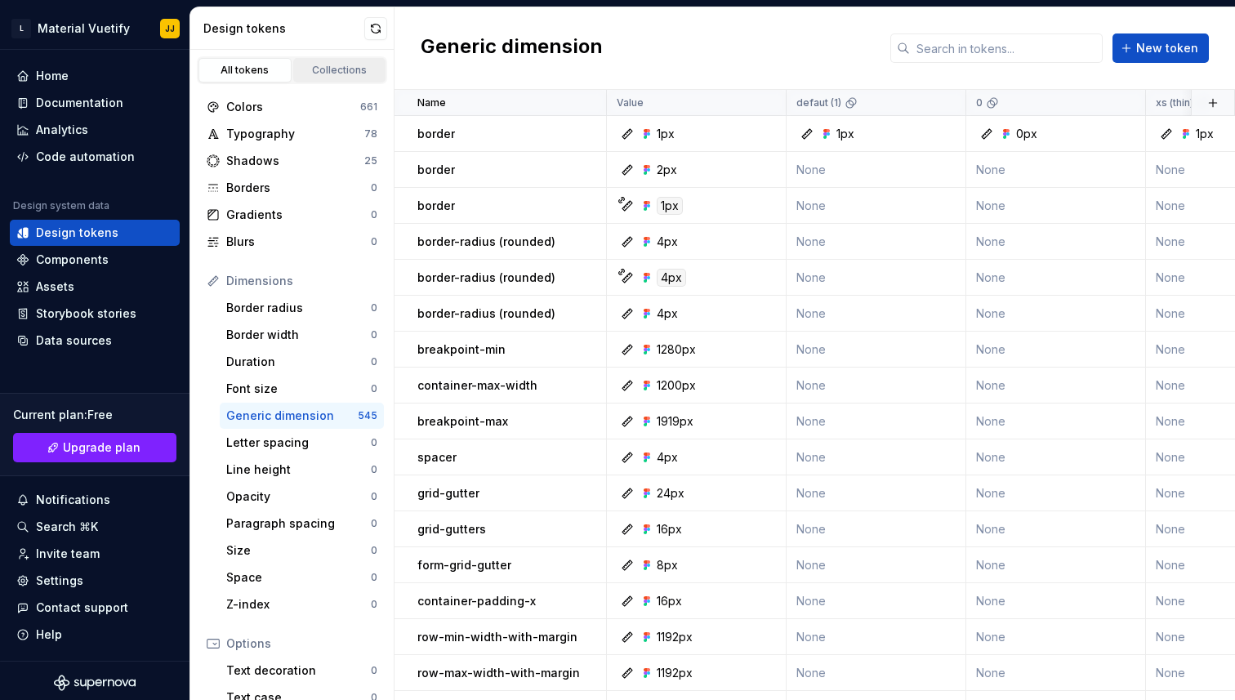
click at [331, 68] on div "Collections" at bounding box center [340, 70] width 82 height 13
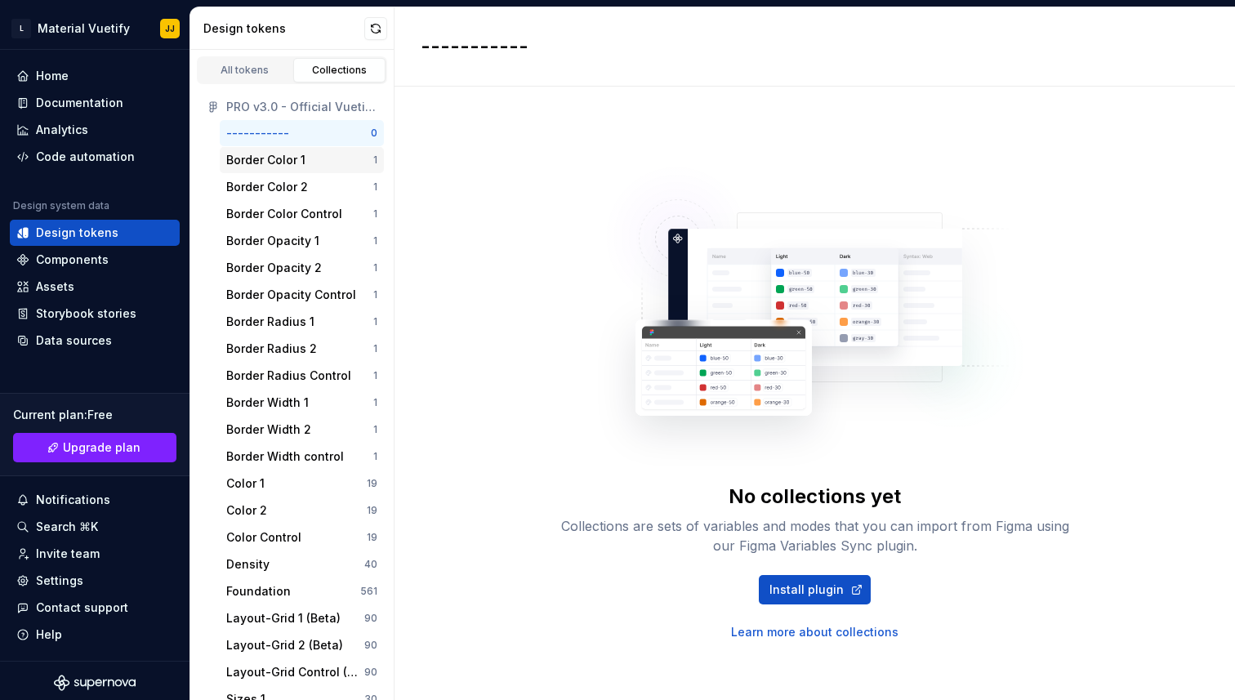
click at [274, 164] on div "Border Color 1" at bounding box center [265, 160] width 79 height 16
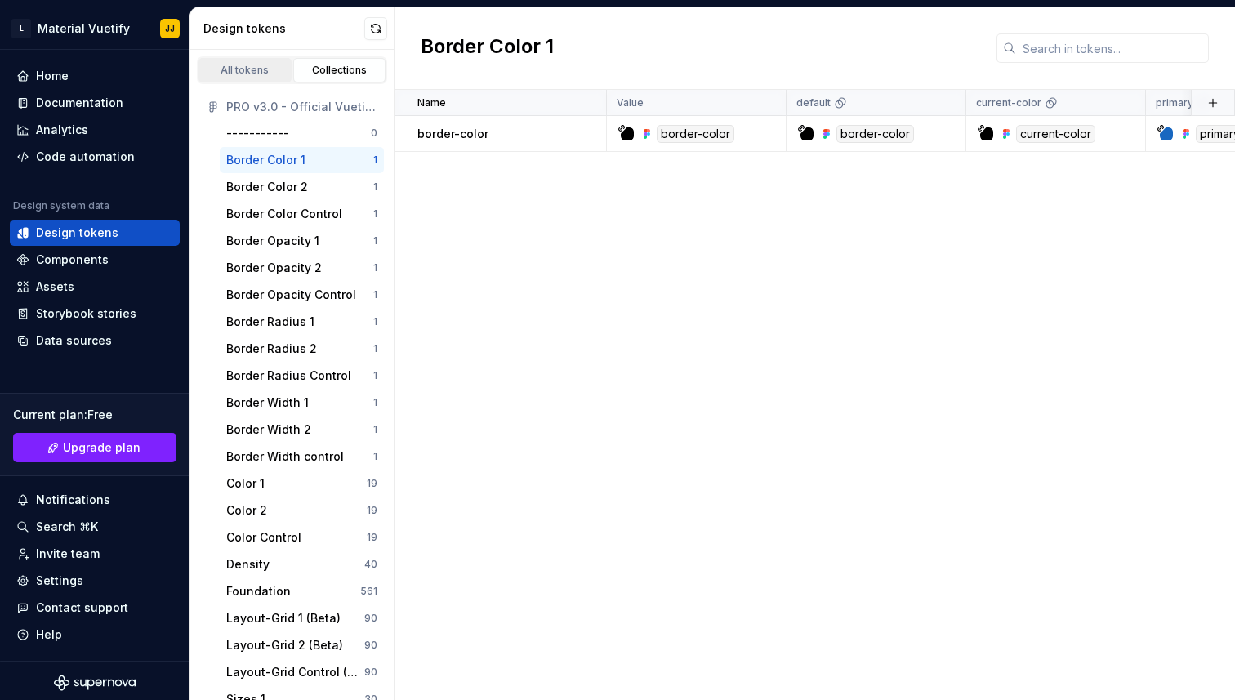
click at [249, 70] on div "All tokens" at bounding box center [245, 70] width 82 height 13
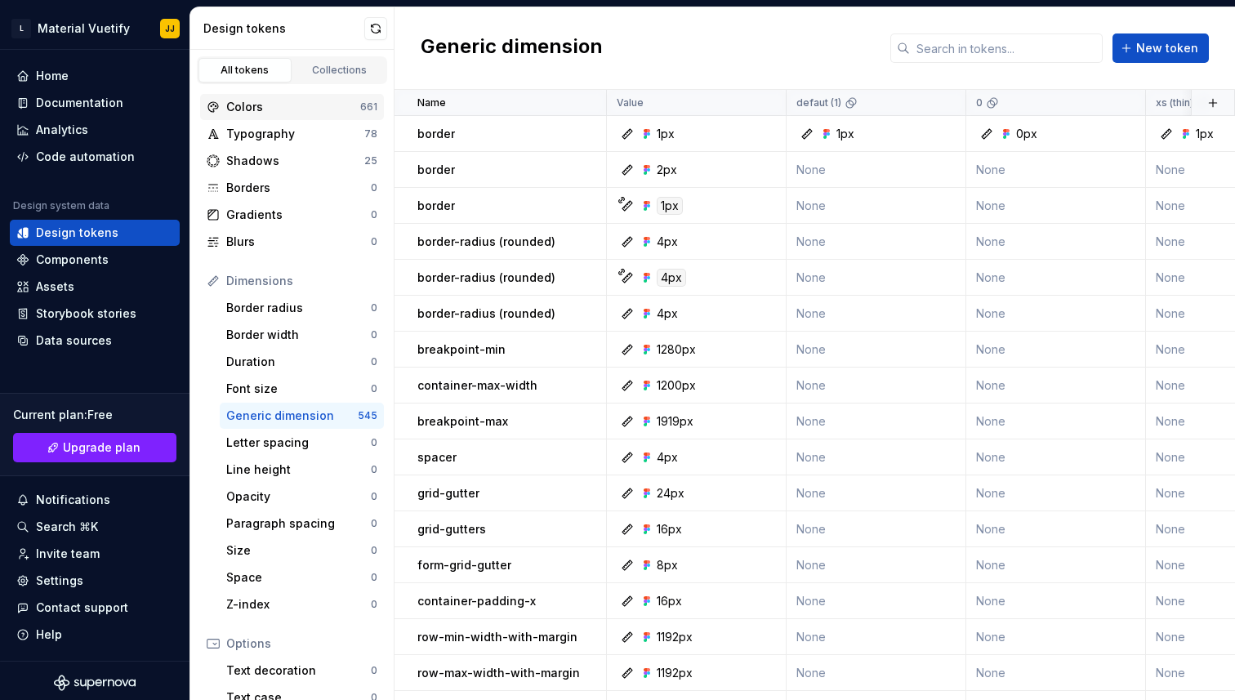
click at [264, 109] on div "Colors" at bounding box center [293, 107] width 134 height 16
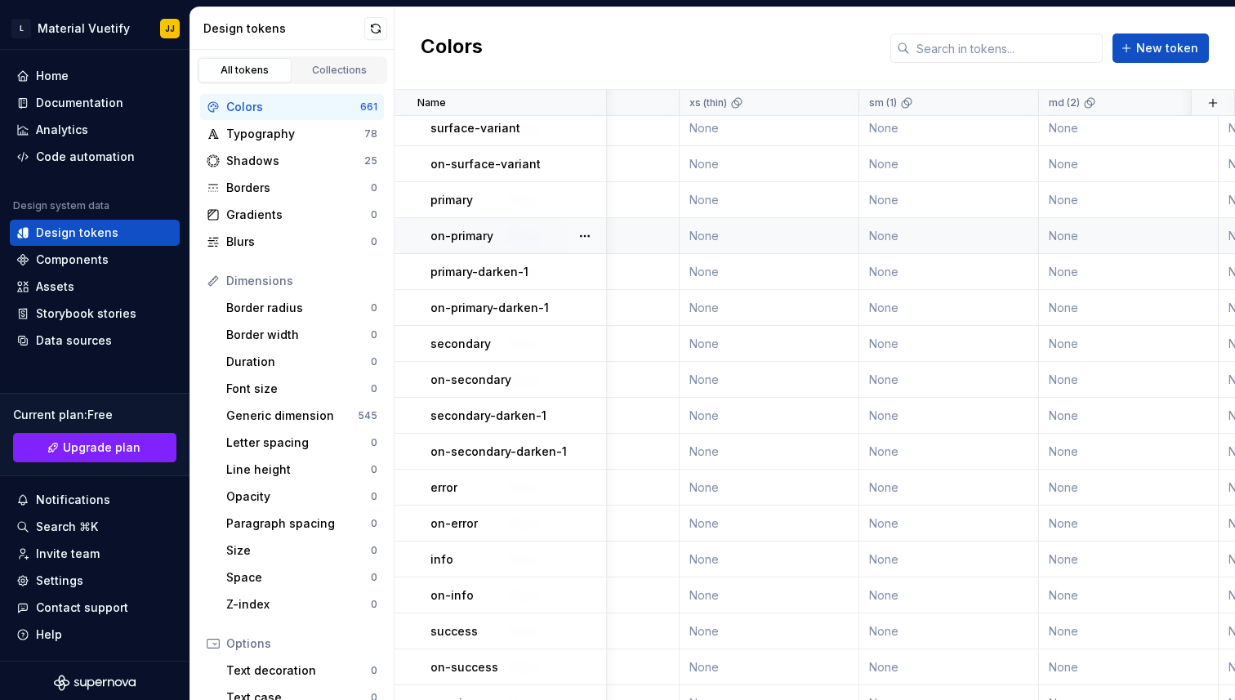
scroll to position [2107, 0]
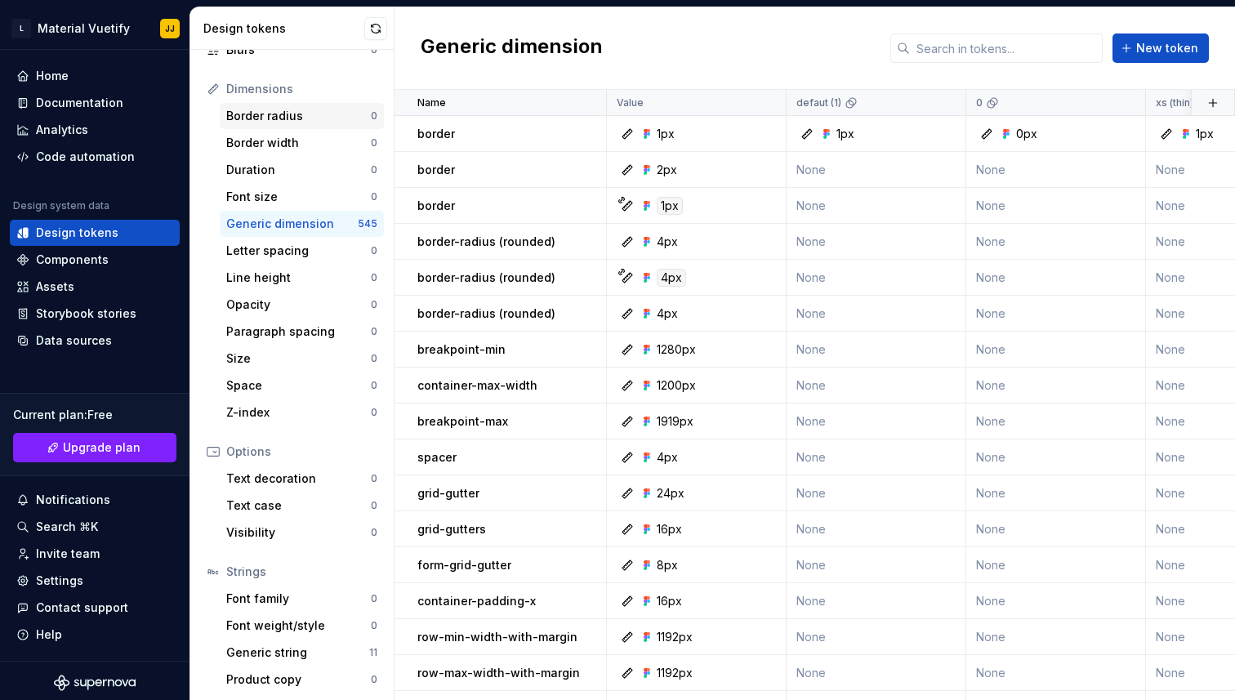
scroll to position [194, 0]
click at [279, 597] on div "Font family" at bounding box center [298, 596] width 145 height 16
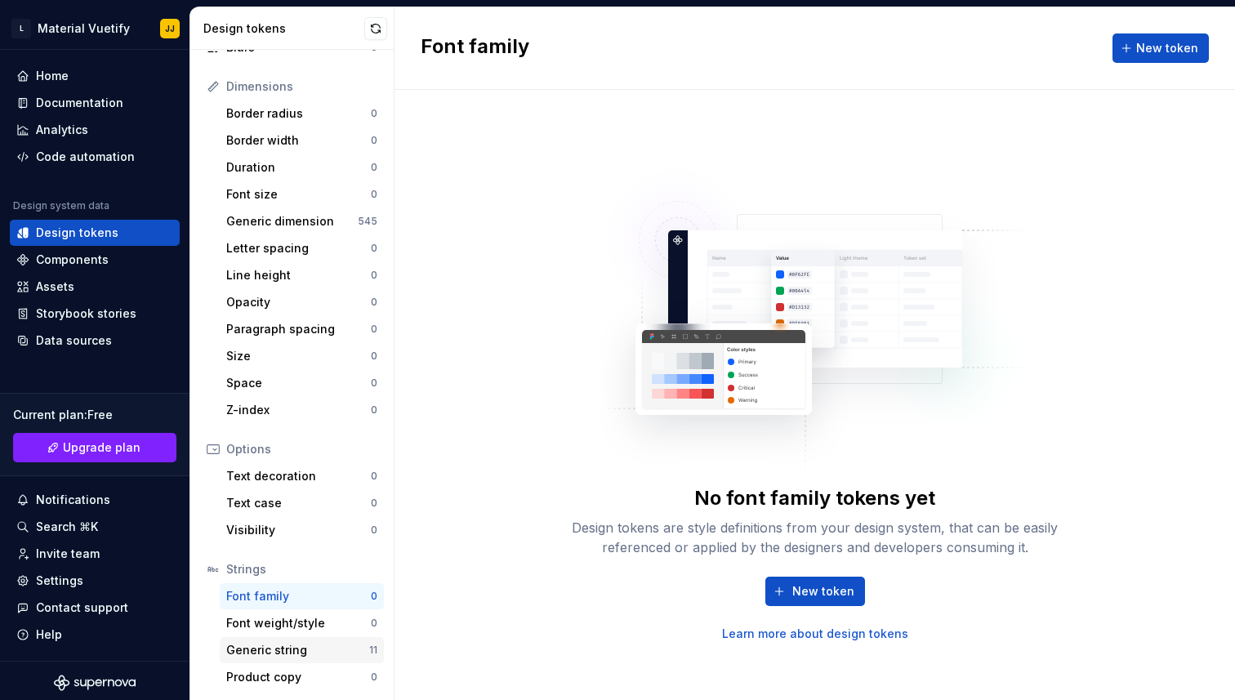
click at [283, 654] on div "Generic string" at bounding box center [297, 650] width 143 height 16
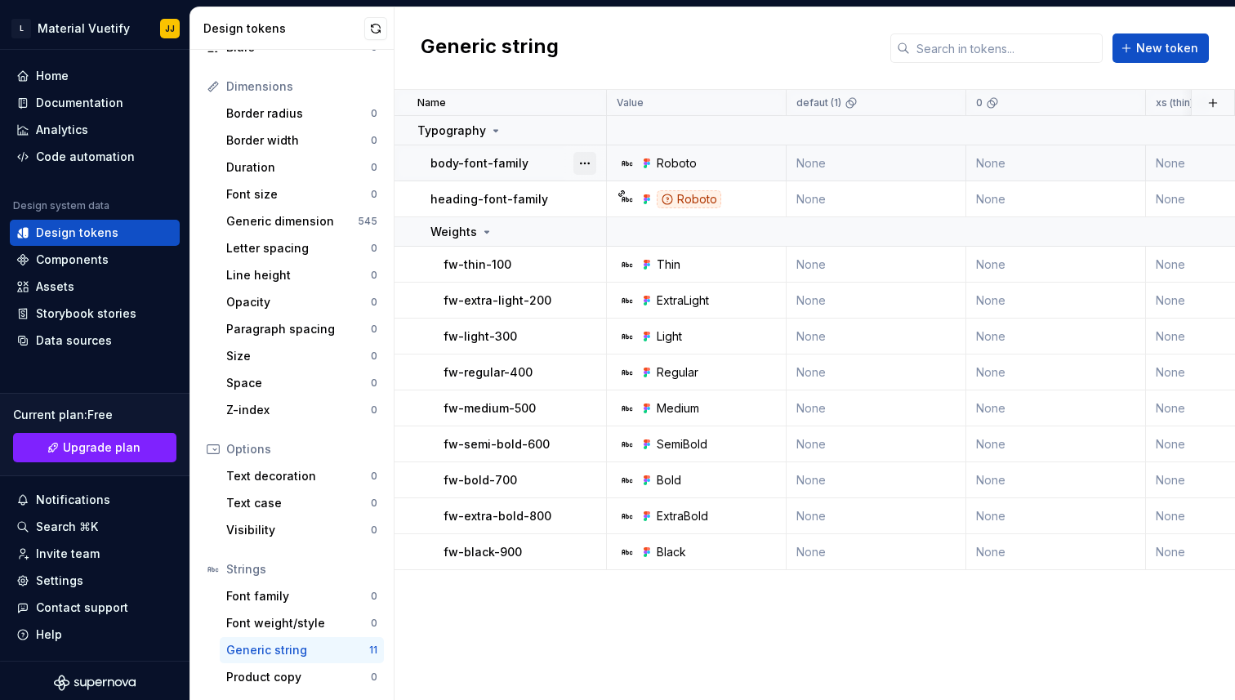
click at [587, 163] on button "button" at bounding box center [584, 163] width 23 height 23
click at [547, 649] on html "L Material Vuetify JJ Home Documentation Analytics Code automation Design syste…" at bounding box center [617, 350] width 1235 height 700
click at [587, 270] on button "button" at bounding box center [584, 264] width 23 height 23
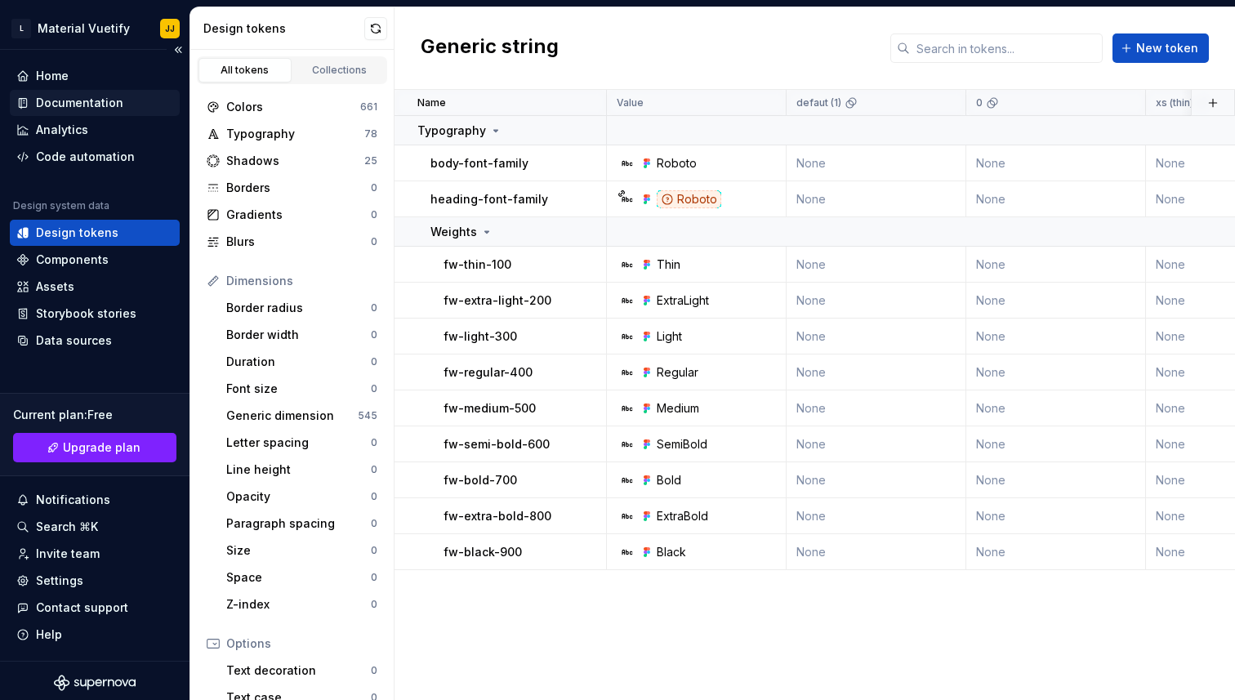
click at [87, 105] on div "Documentation" at bounding box center [79, 103] width 87 height 16
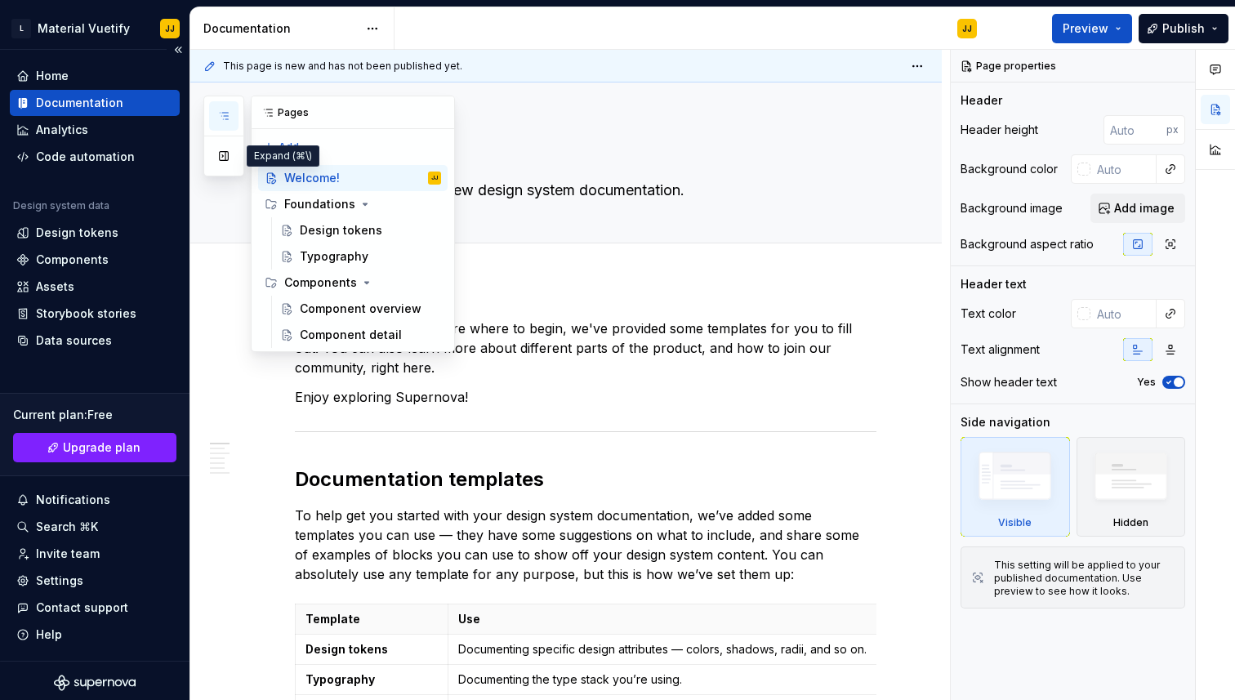
type textarea "*"
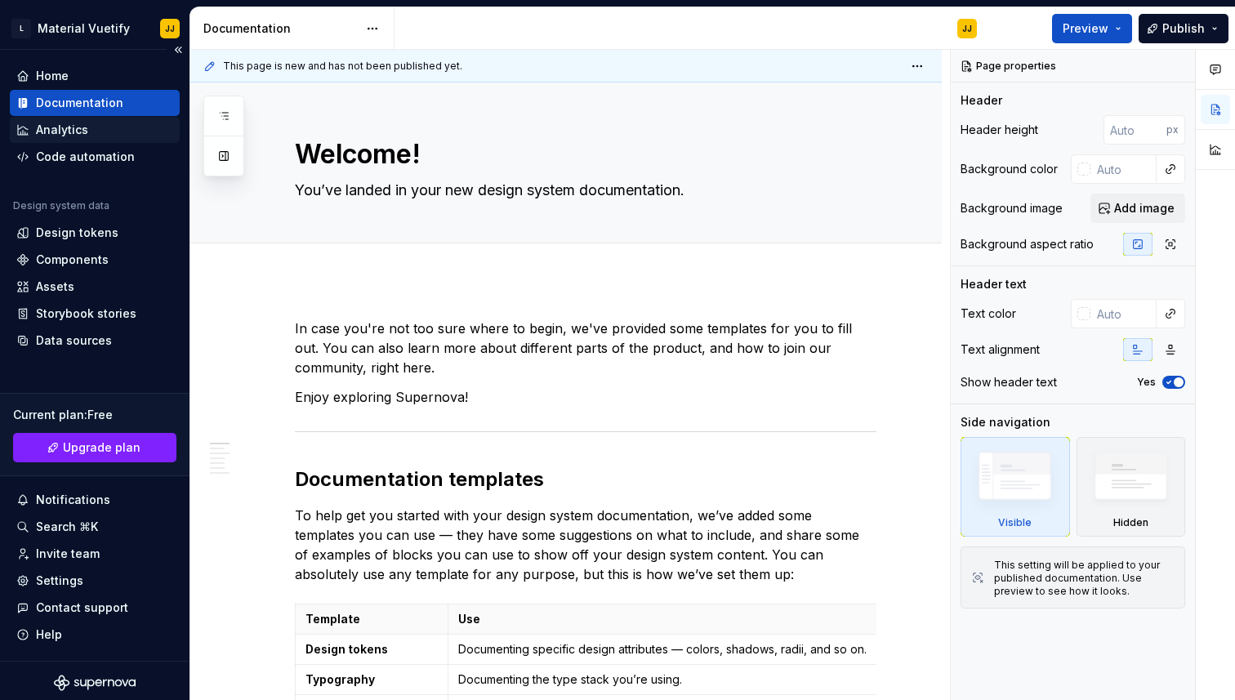
click at [68, 136] on div "Analytics" at bounding box center [62, 130] width 52 height 16
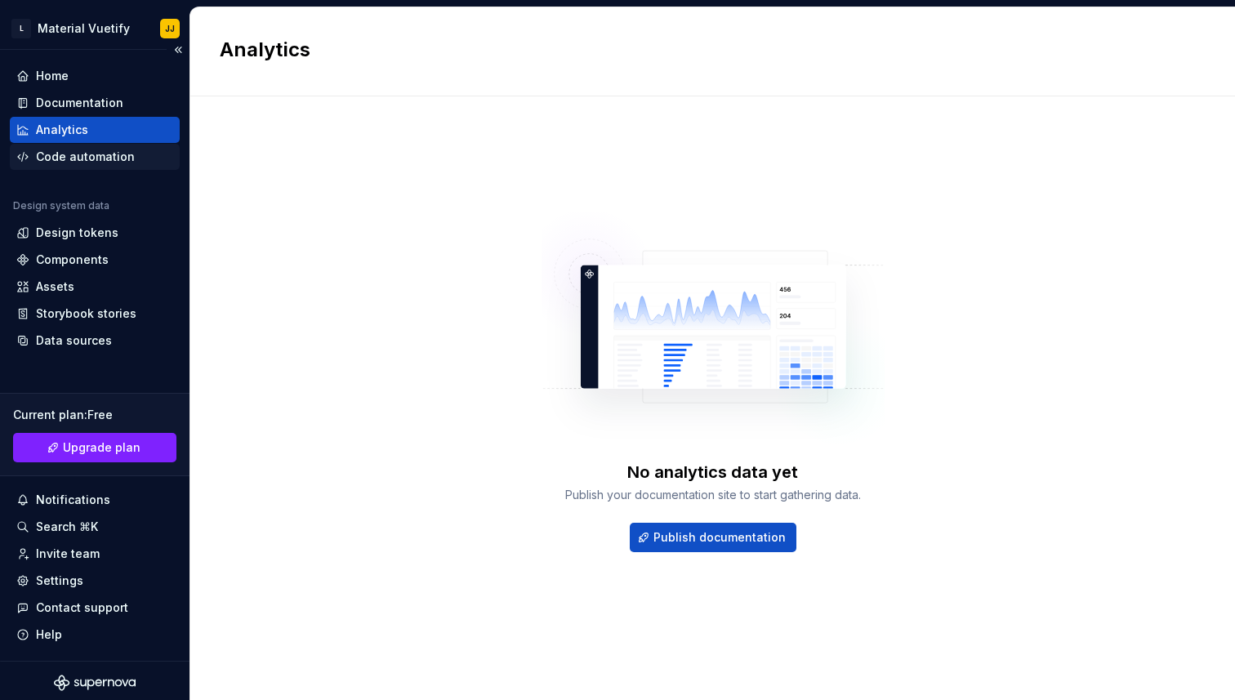
click at [69, 159] on div "Code automation" at bounding box center [85, 157] width 99 height 16
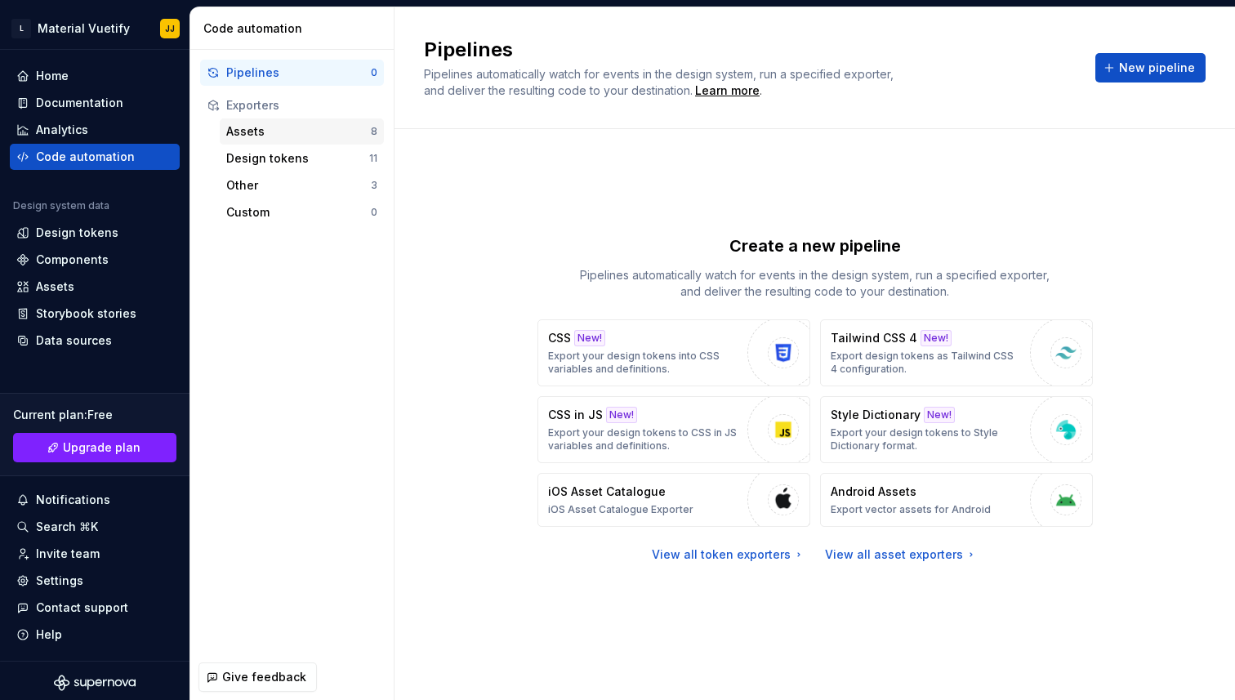
click at [307, 138] on div "Assets" at bounding box center [298, 131] width 145 height 16
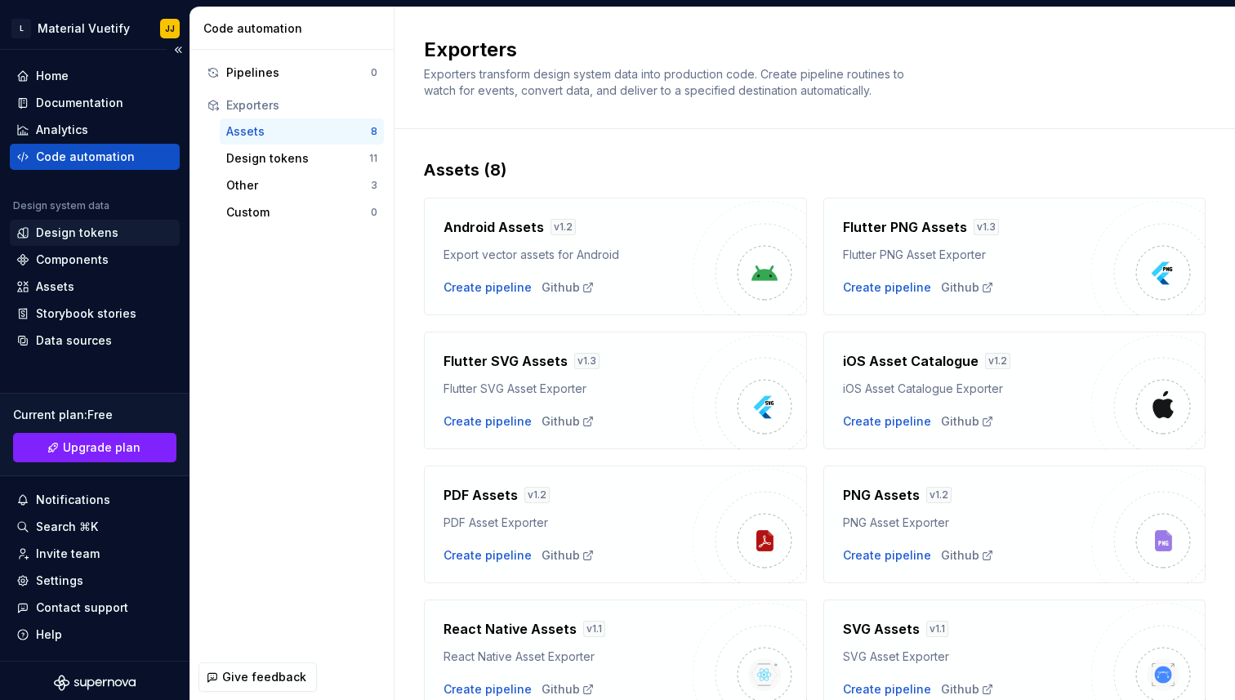
click at [90, 235] on div "Design tokens" at bounding box center [77, 233] width 83 height 16
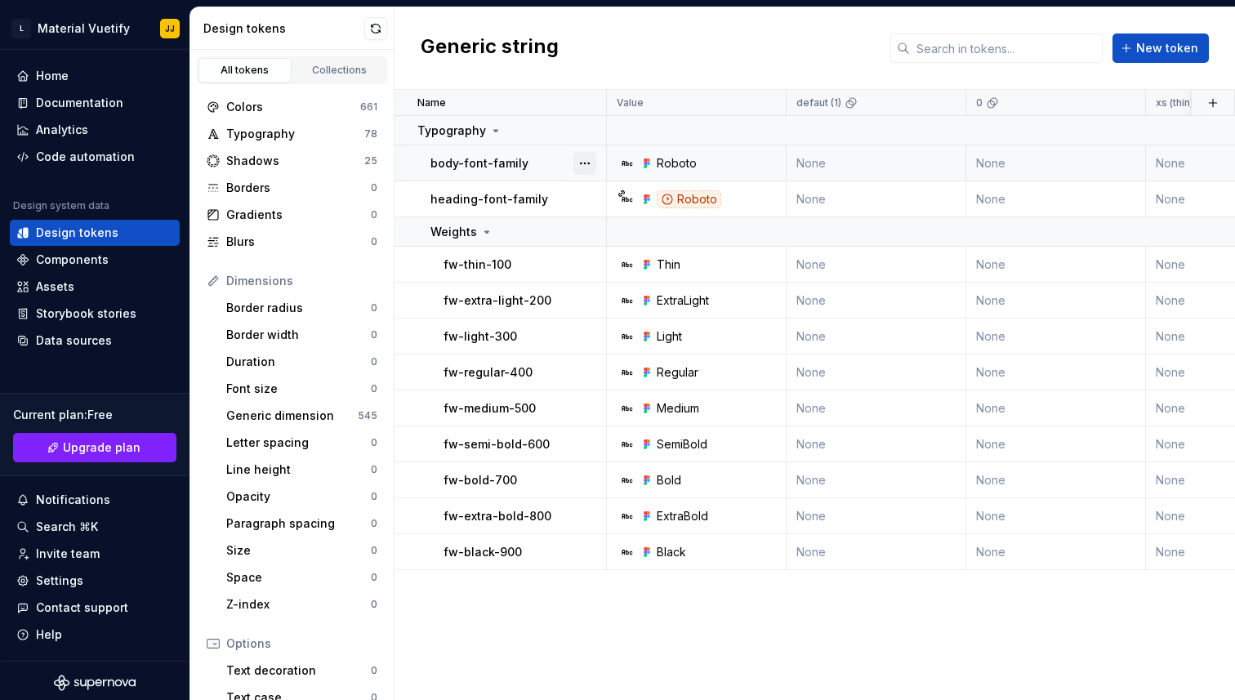
click at [584, 163] on button "button" at bounding box center [584, 163] width 23 height 23
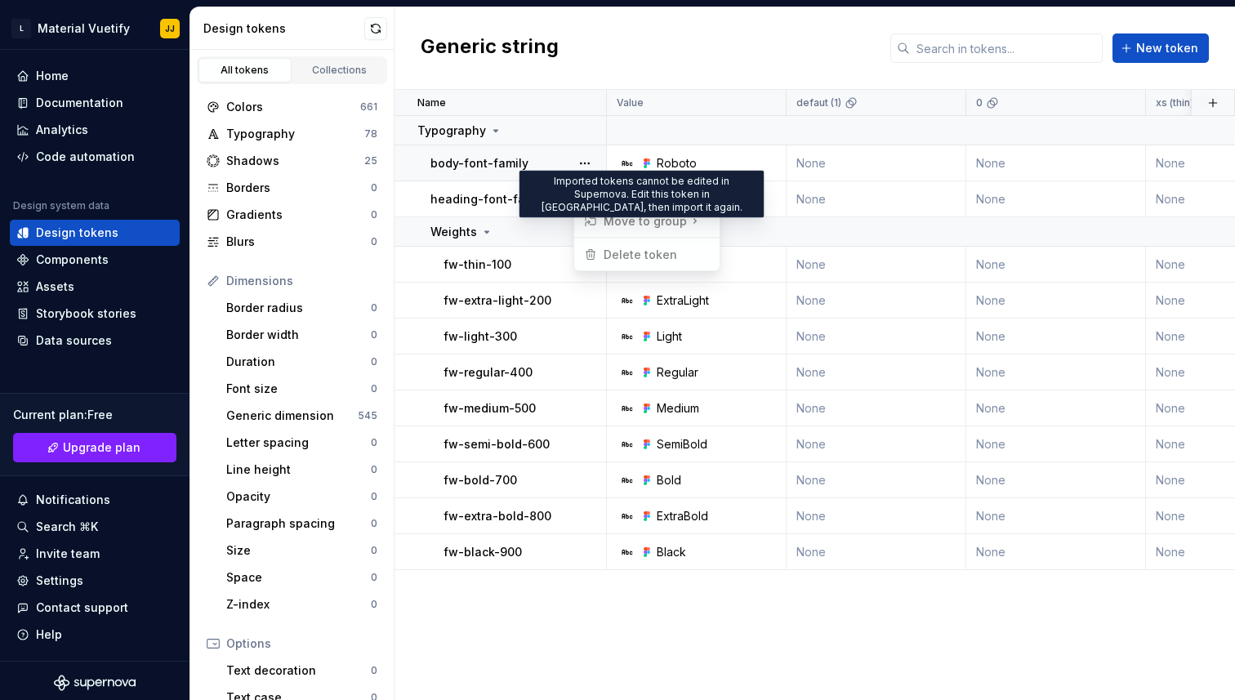
click at [635, 223] on span "Move to group" at bounding box center [644, 221] width 132 height 26
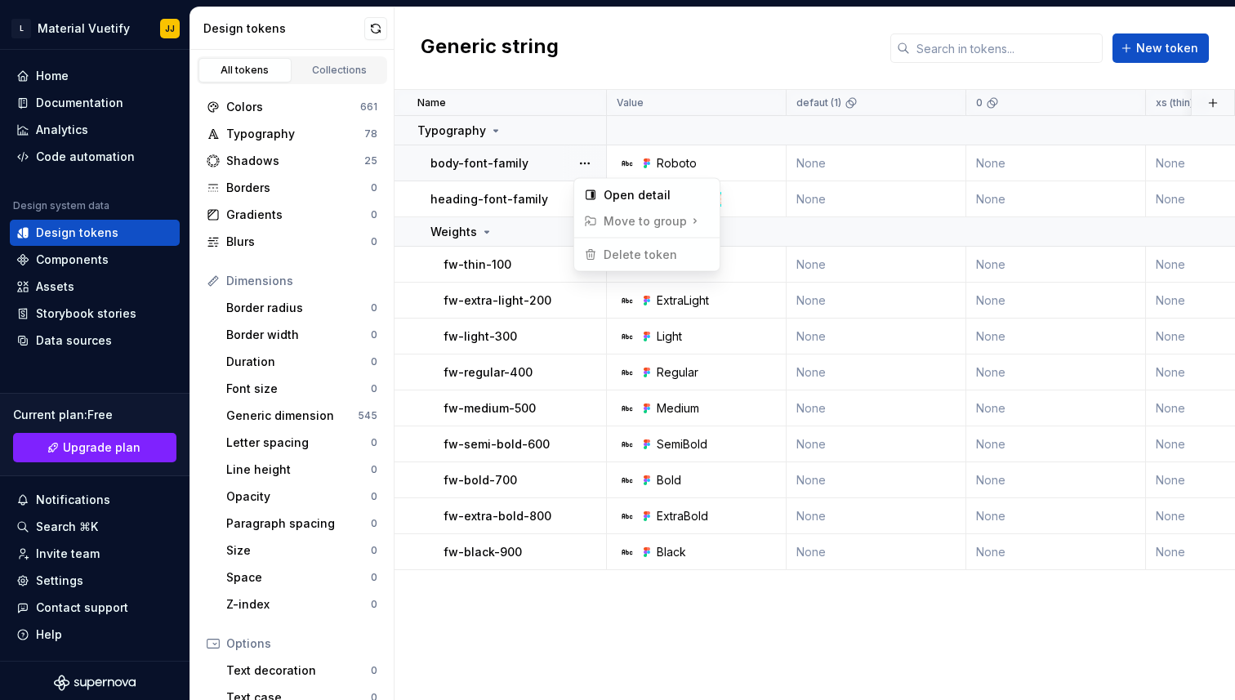
click at [635, 223] on span "Move to group" at bounding box center [644, 221] width 132 height 26
click at [332, 158] on html "L Material Vuetify JJ Home Documentation Analytics Code automation Design syste…" at bounding box center [617, 350] width 1235 height 700
click at [323, 162] on div "Shadows" at bounding box center [295, 161] width 138 height 16
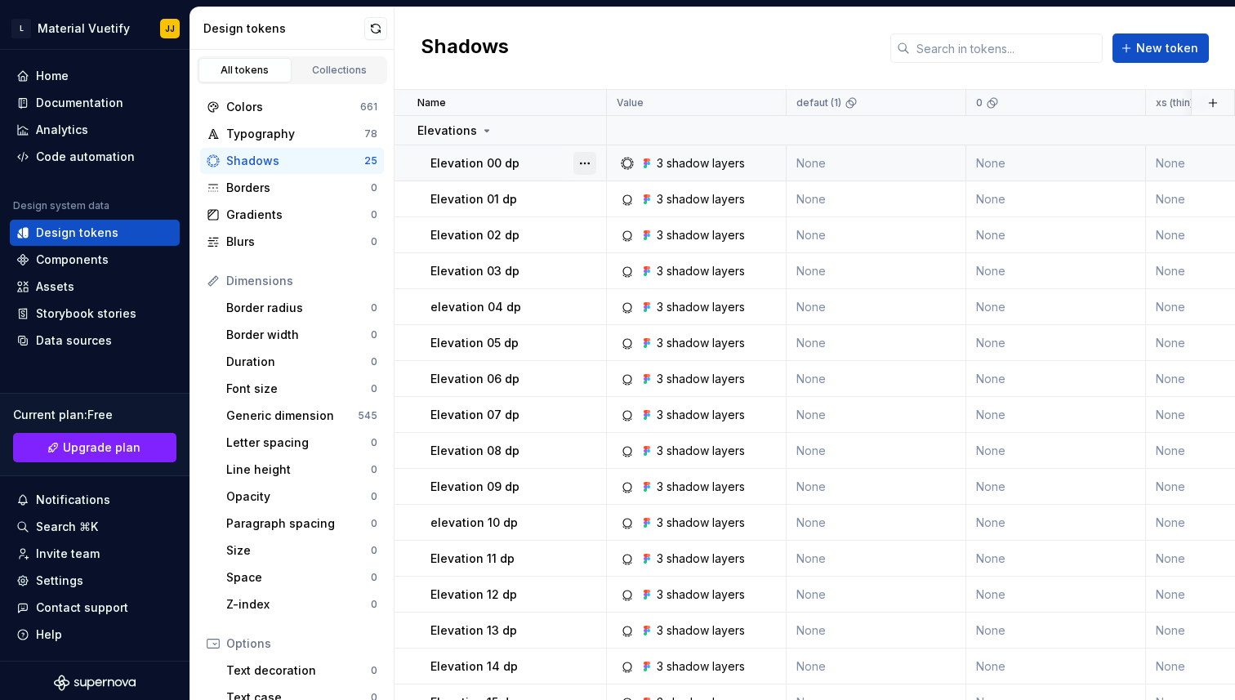
click at [593, 161] on button "button" at bounding box center [584, 163] width 23 height 23
click at [324, 136] on div "Typography" at bounding box center [295, 134] width 138 height 16
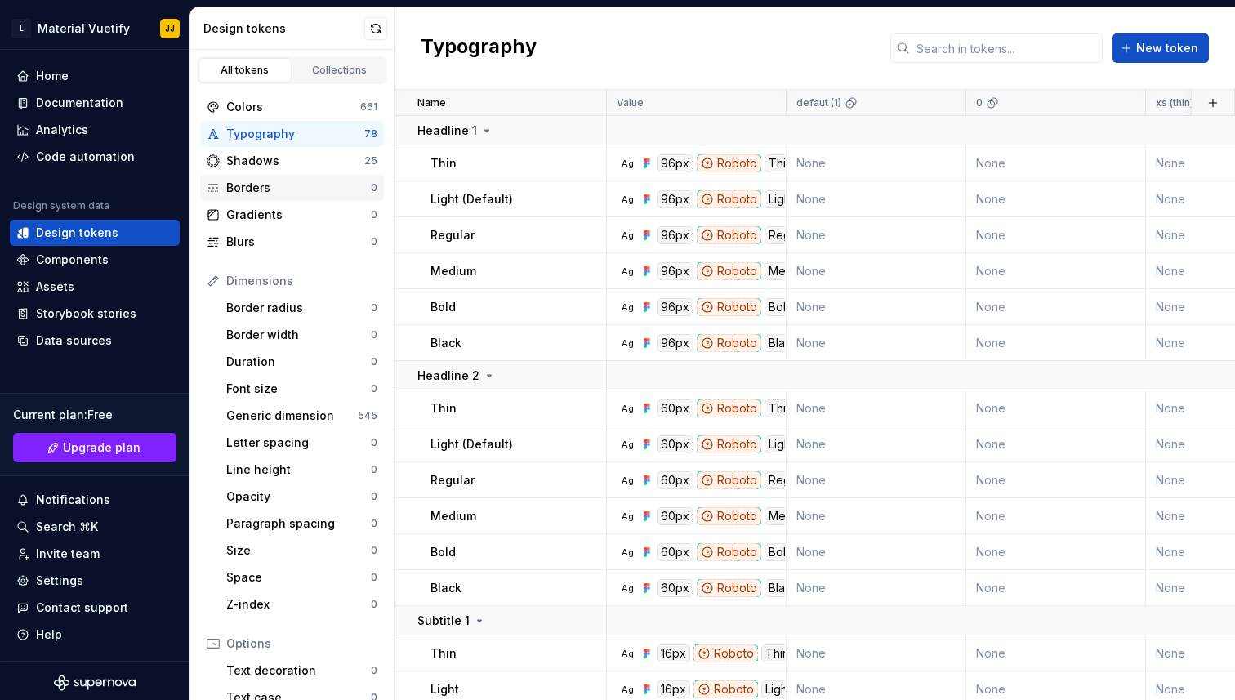
click at [277, 189] on div "Borders" at bounding box center [298, 188] width 145 height 16
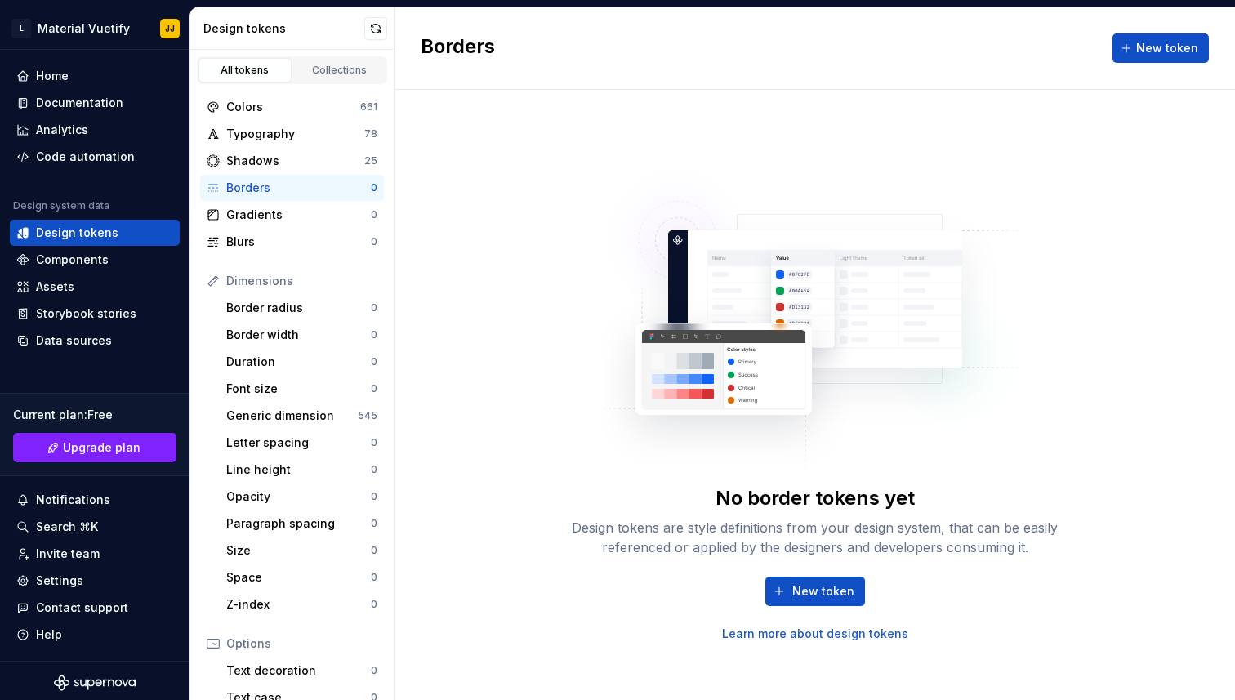
click at [787, 635] on link "Learn more about design tokens" at bounding box center [815, 634] width 186 height 16
click at [60, 76] on div "Home" at bounding box center [52, 76] width 33 height 16
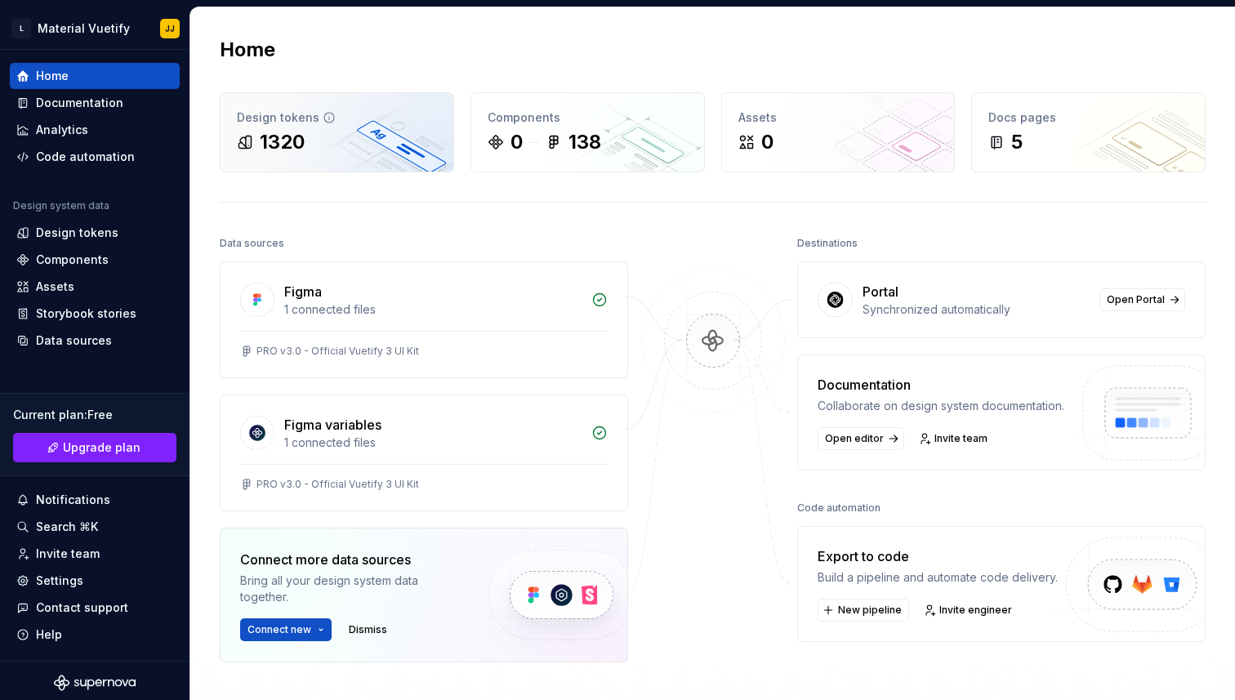
click at [341, 149] on div "1320" at bounding box center [337, 142] width 200 height 26
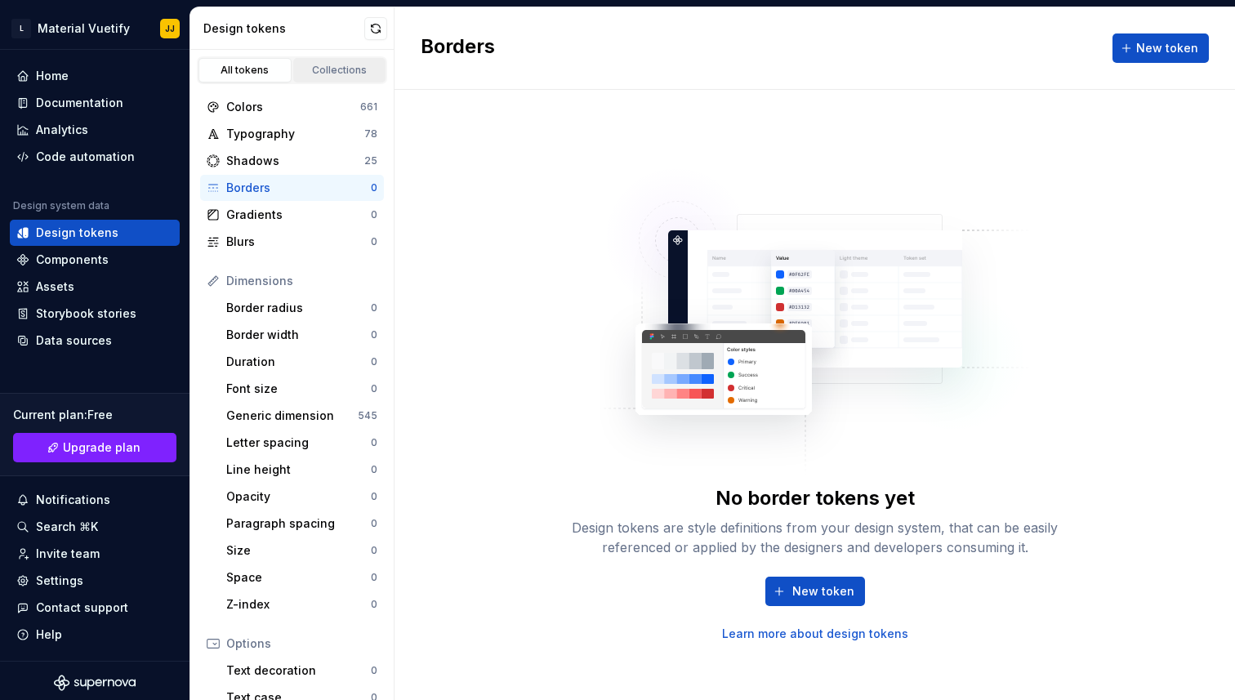
click at [345, 65] on div "Collections" at bounding box center [340, 70] width 82 height 13
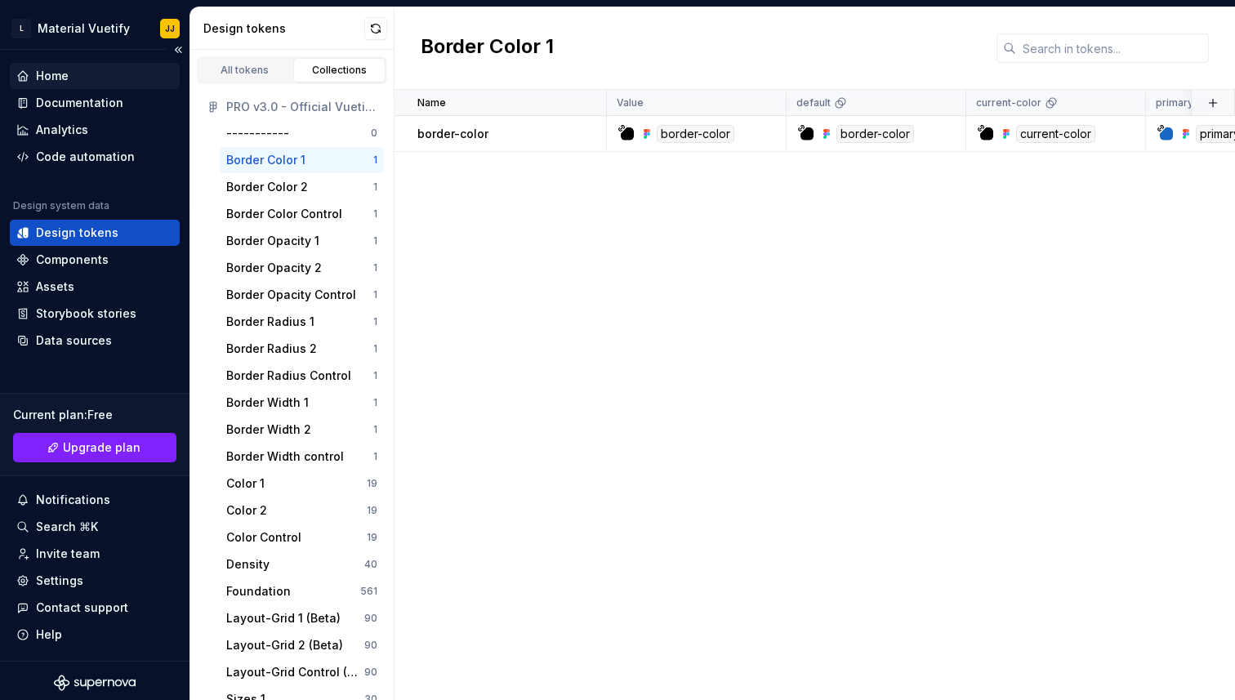
click at [56, 83] on div "Home" at bounding box center [52, 76] width 33 height 16
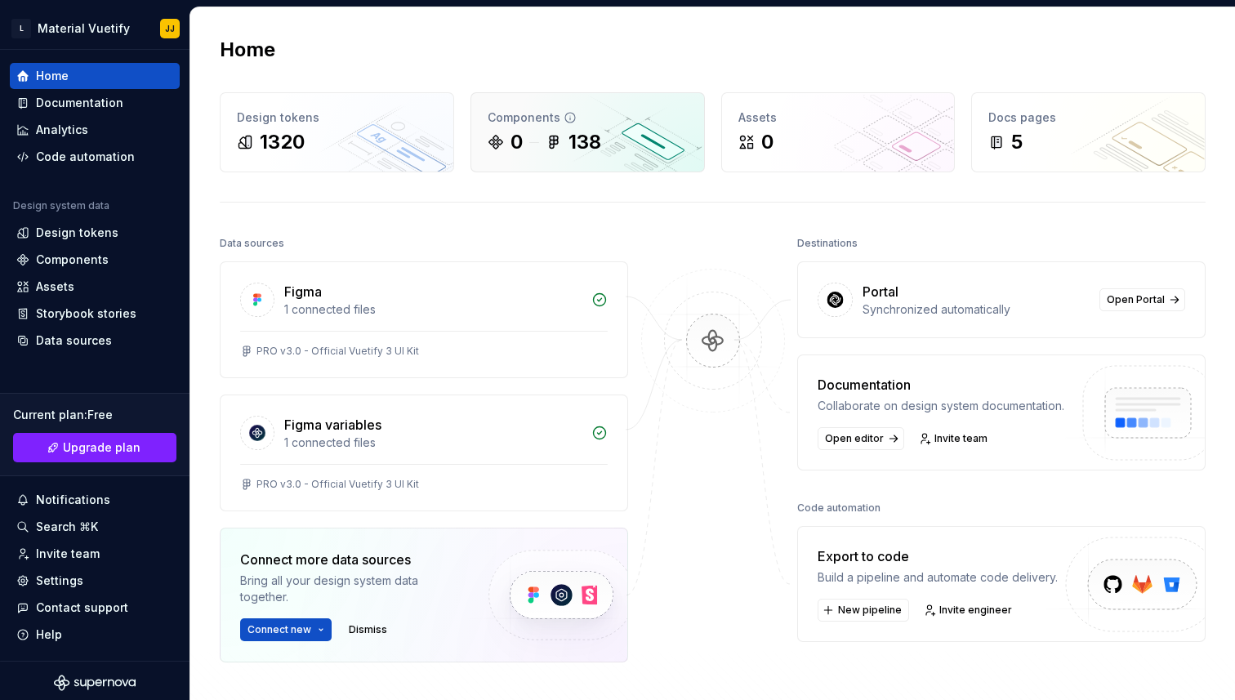
click at [579, 118] on div "Components" at bounding box center [588, 117] width 200 height 16
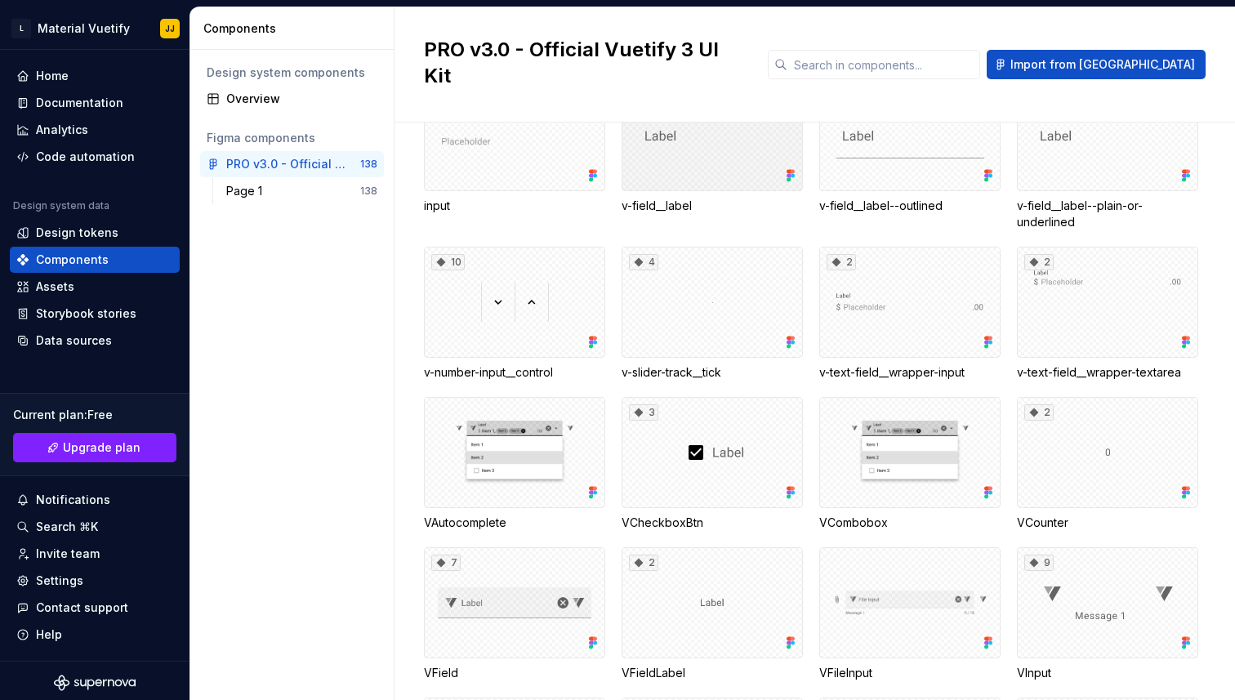
scroll to position [914, 0]
